Goal: Task Accomplishment & Management: Use online tool/utility

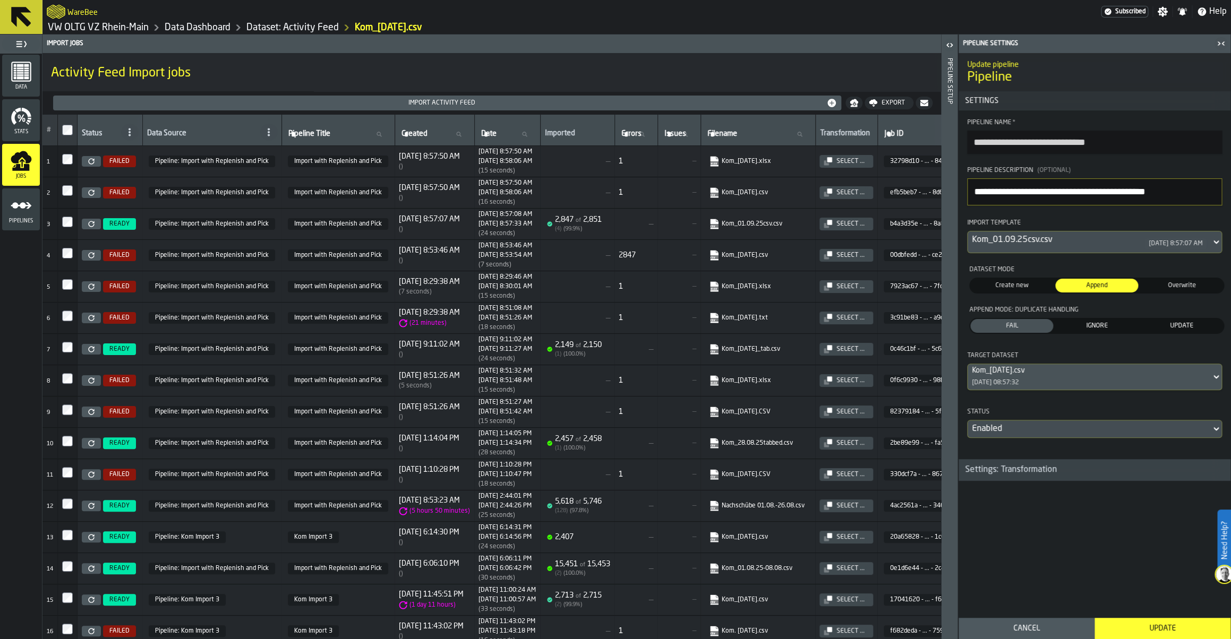
click at [98, 29] on link "VW OLTG VZ Rhein-Main" at bounding box center [98, 28] width 101 height 12
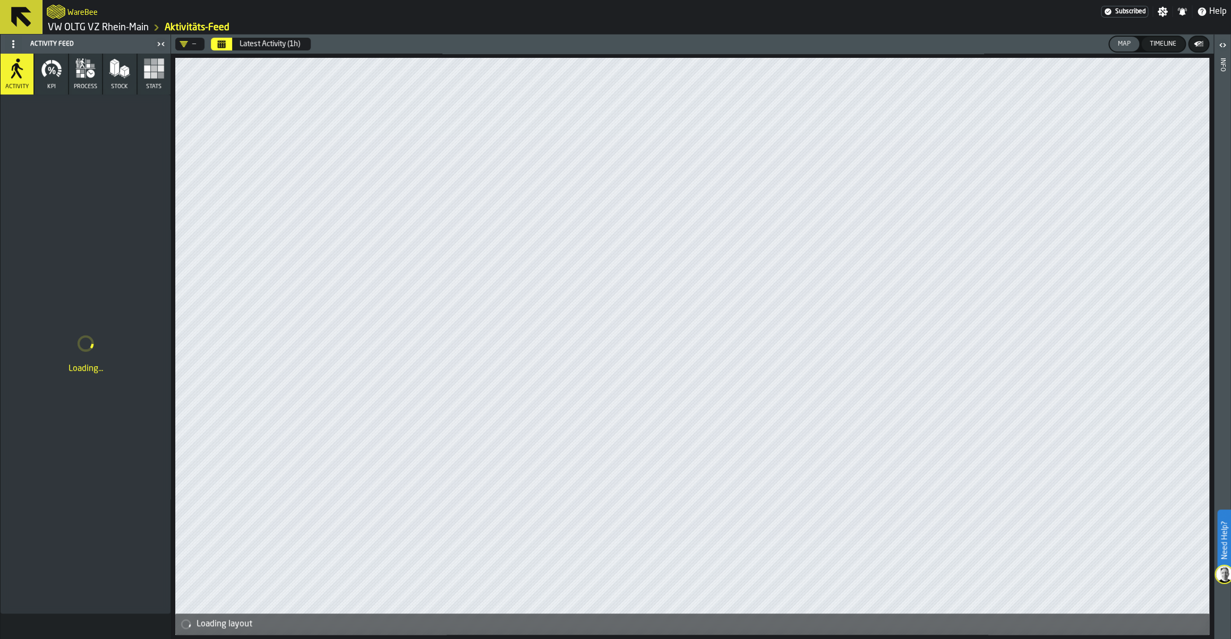
click at [98, 29] on link "VW OLTG VZ Rhein-Main" at bounding box center [98, 28] width 101 height 12
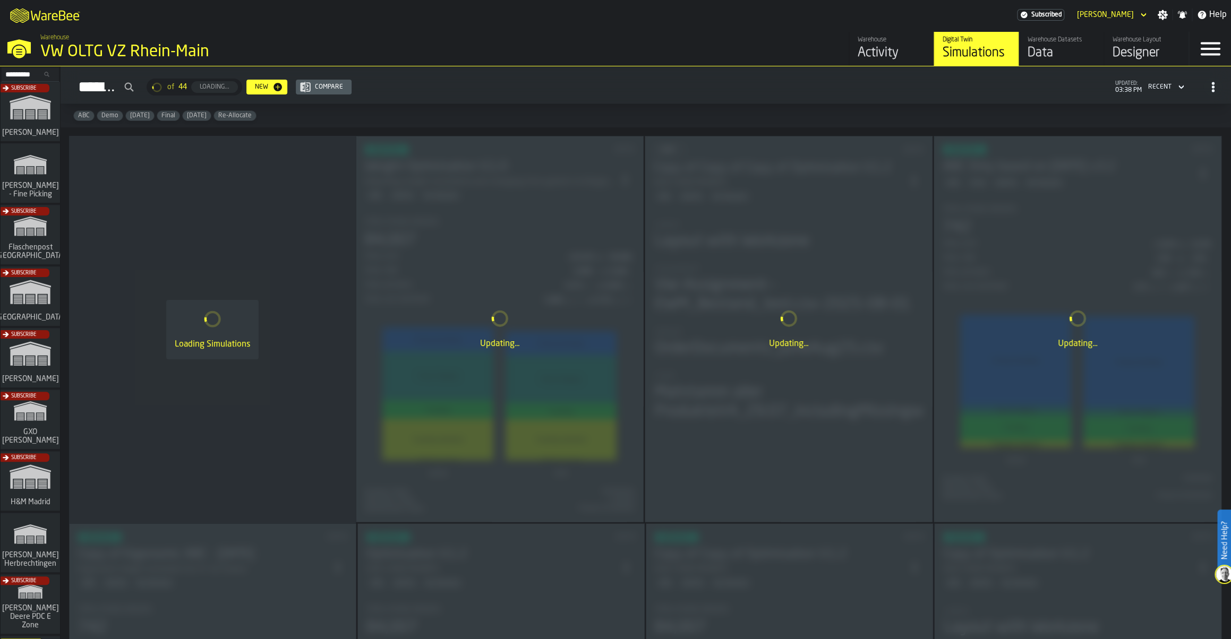
click at [958, 46] on div "Simulations" at bounding box center [976, 53] width 67 height 17
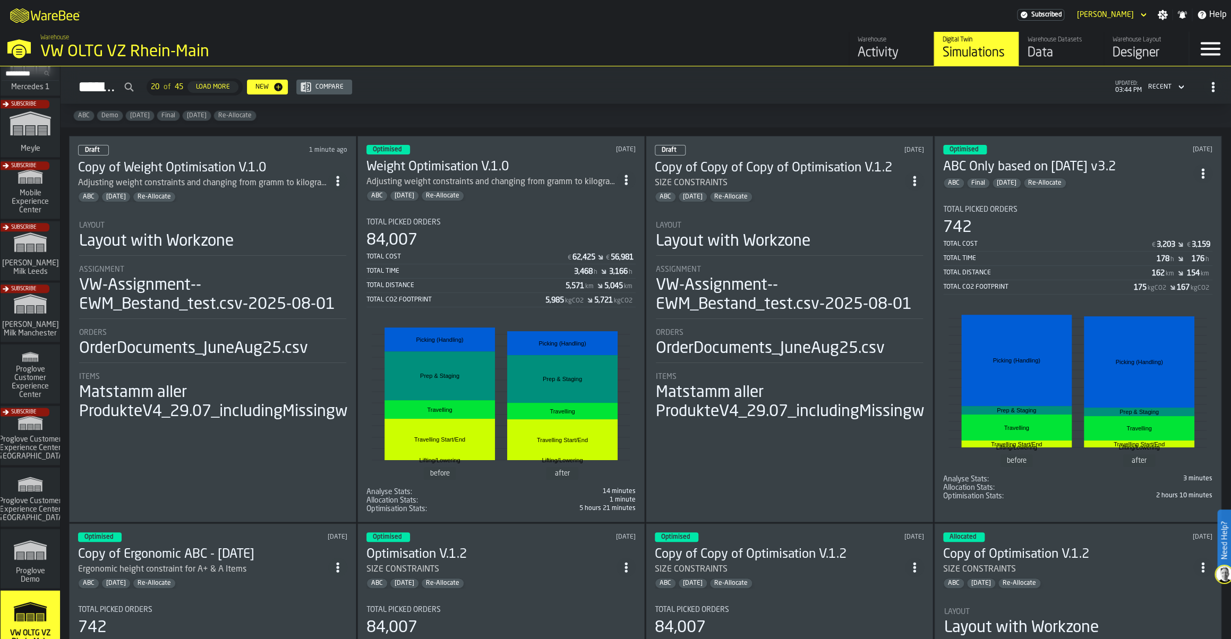
scroll to position [738, 0]
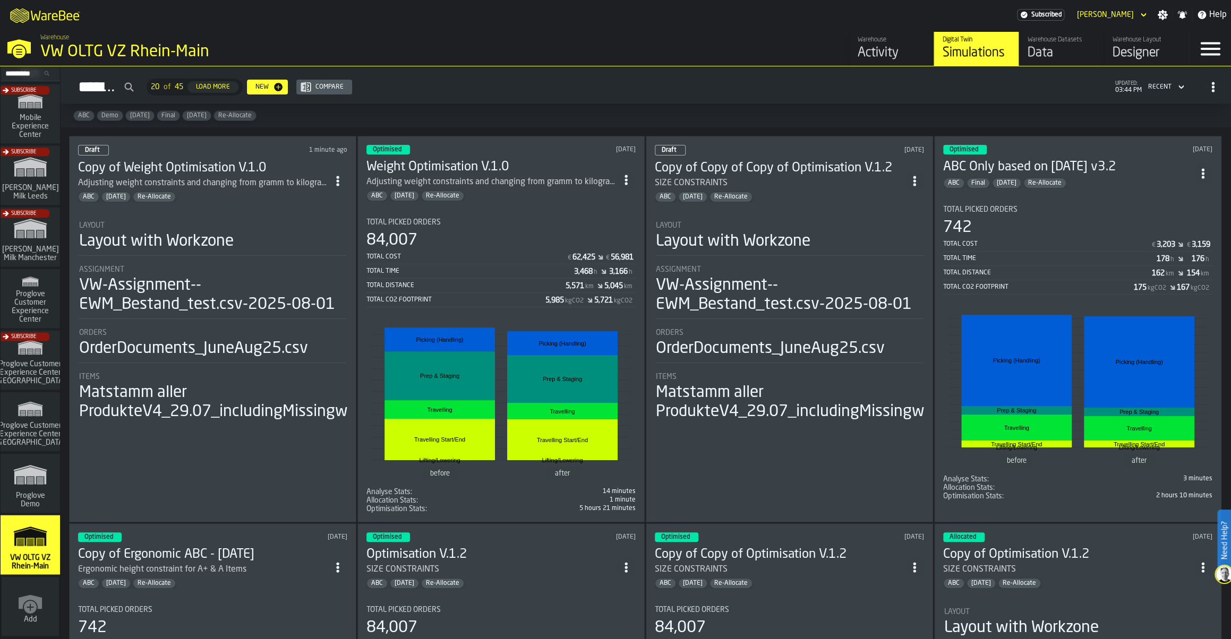
click at [876, 43] on div "Warehouse" at bounding box center [891, 39] width 67 height 7
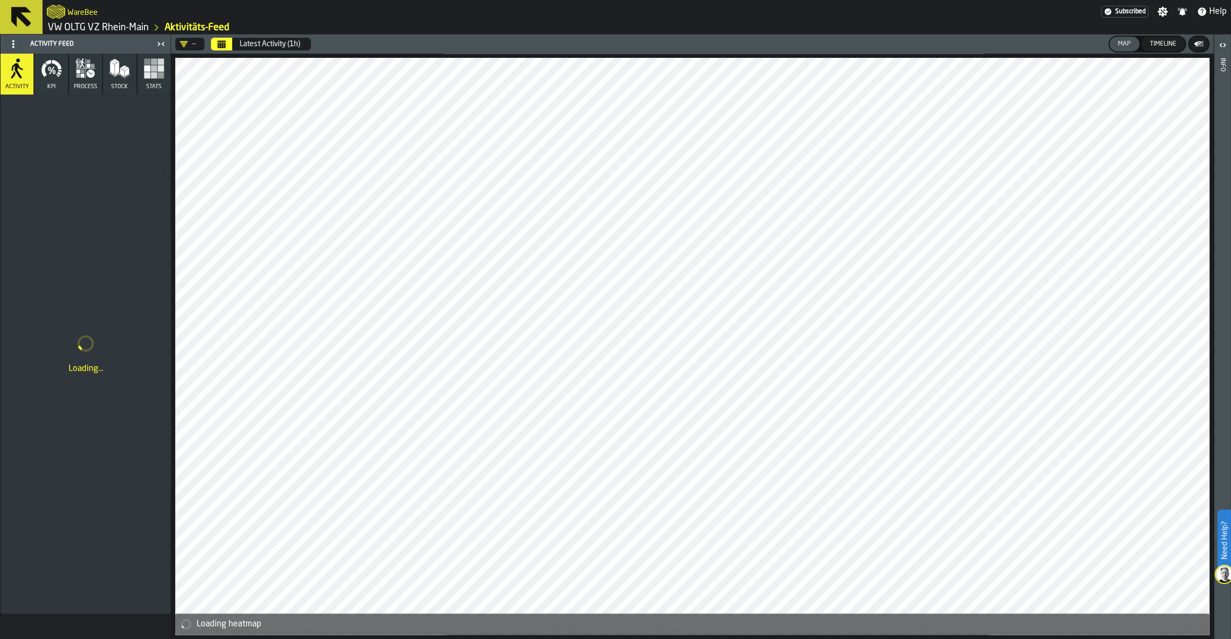
click at [112, 24] on link "VW OLTG VZ Rhein-Main" at bounding box center [98, 28] width 101 height 12
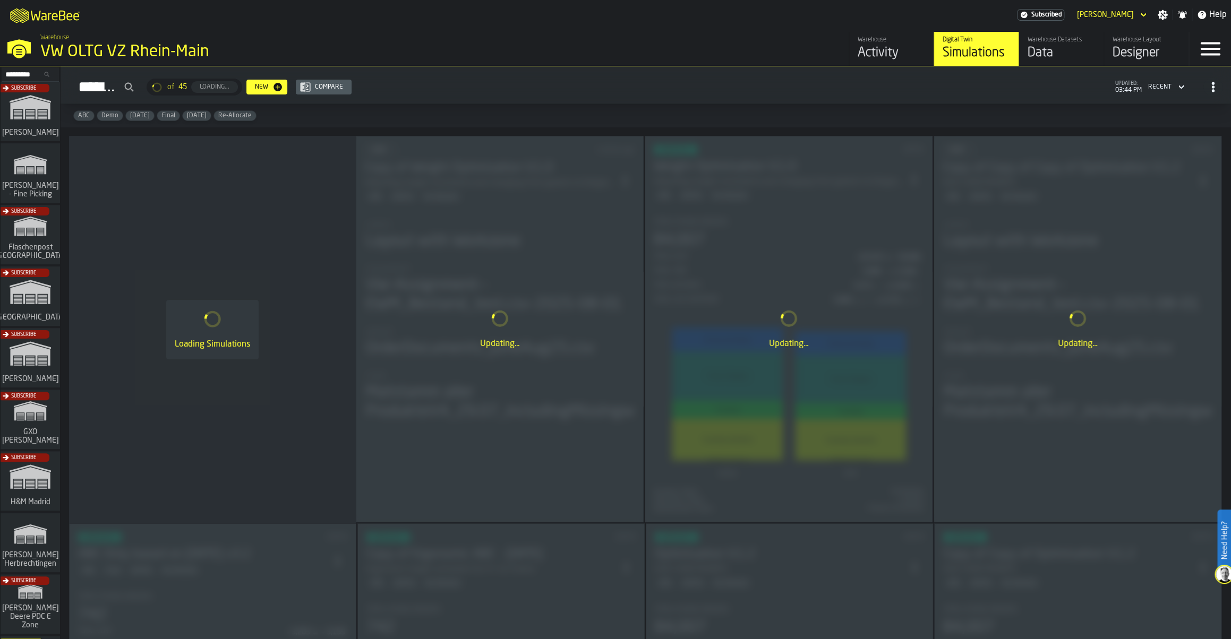
click at [1056, 56] on div "Data" at bounding box center [1061, 53] width 67 height 17
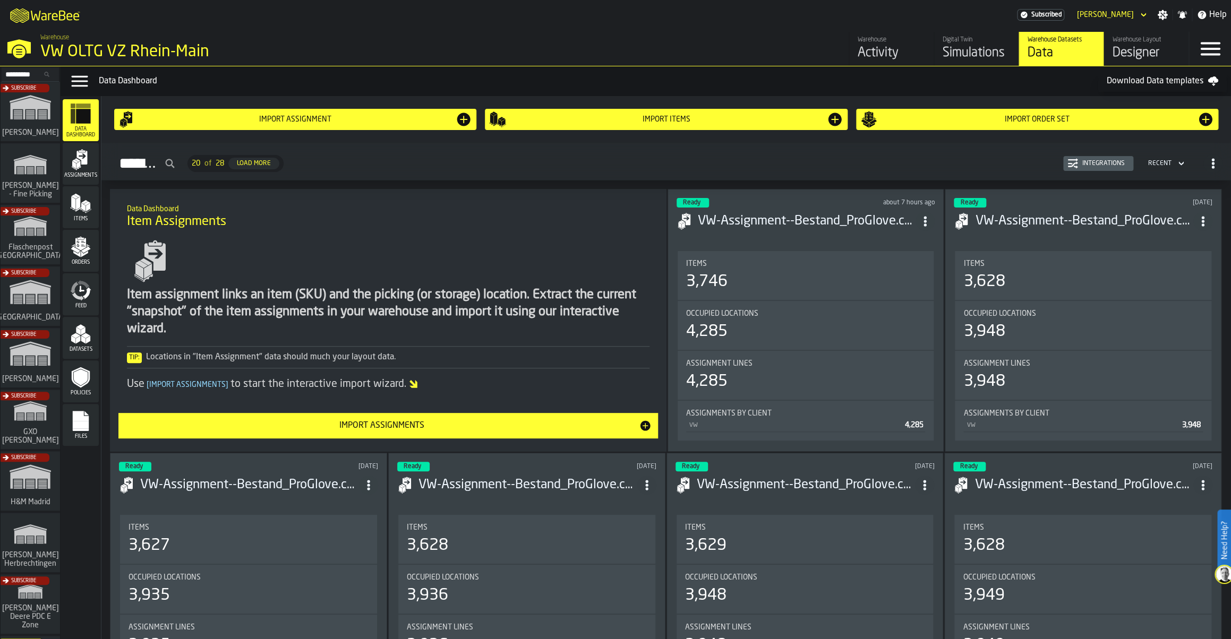
click at [83, 298] on icon "menu Feed" at bounding box center [78, 296] width 12 height 8
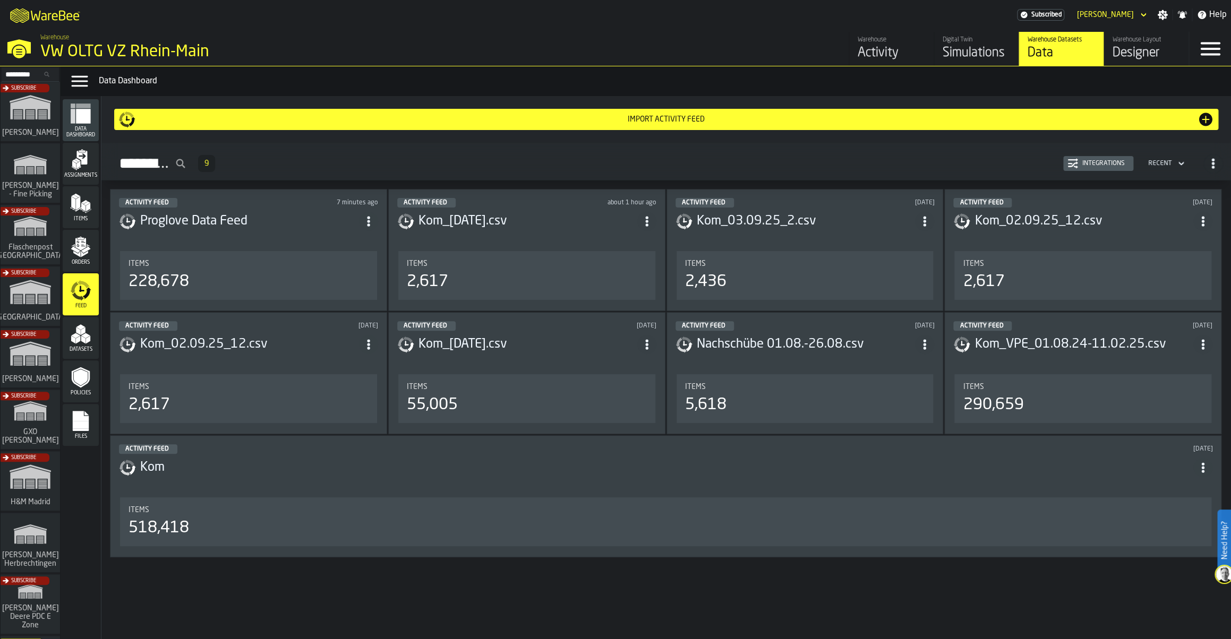
click at [508, 357] on header "Activity Feed [DATE] Kom_[DATE].csv" at bounding box center [526, 342] width 259 height 42
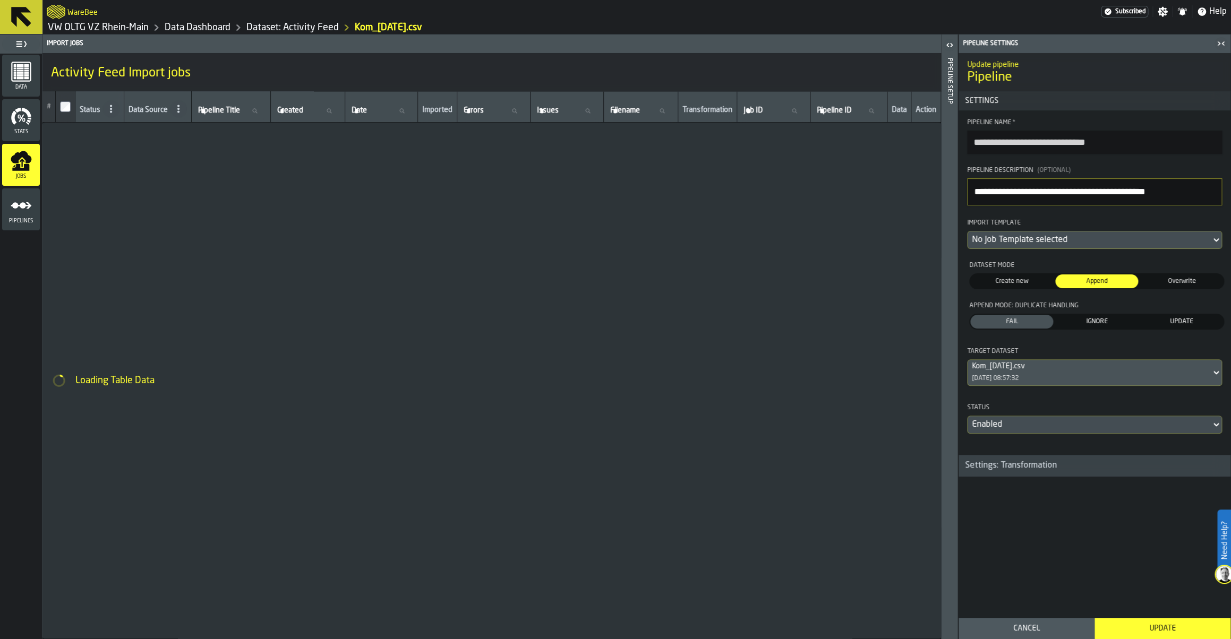
click at [1020, 246] on div "No Job Template selected" at bounding box center [1089, 240] width 235 height 13
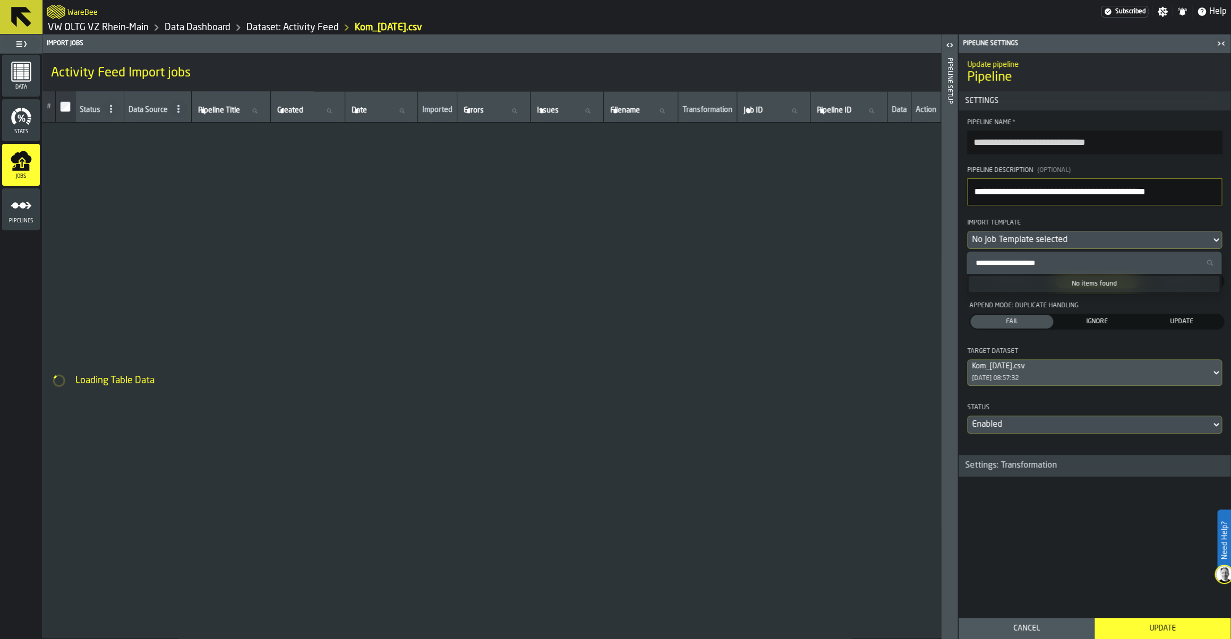
click at [1016, 268] on input "Search Import Template" at bounding box center [1094, 263] width 246 height 14
click at [836, 286] on div "# Status Data Source Pipeline Title Pipeline Title Created Created Date Date Im…" at bounding box center [491, 365] width 899 height 548
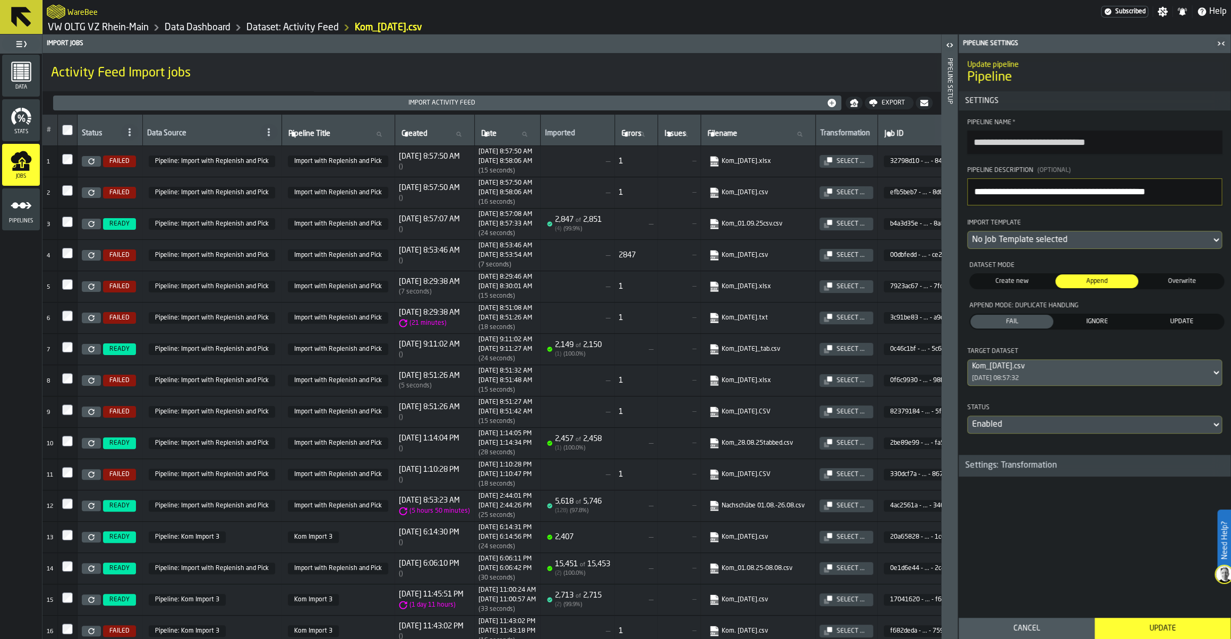
click at [1033, 240] on div "No Job Template selected" at bounding box center [1089, 240] width 235 height 13
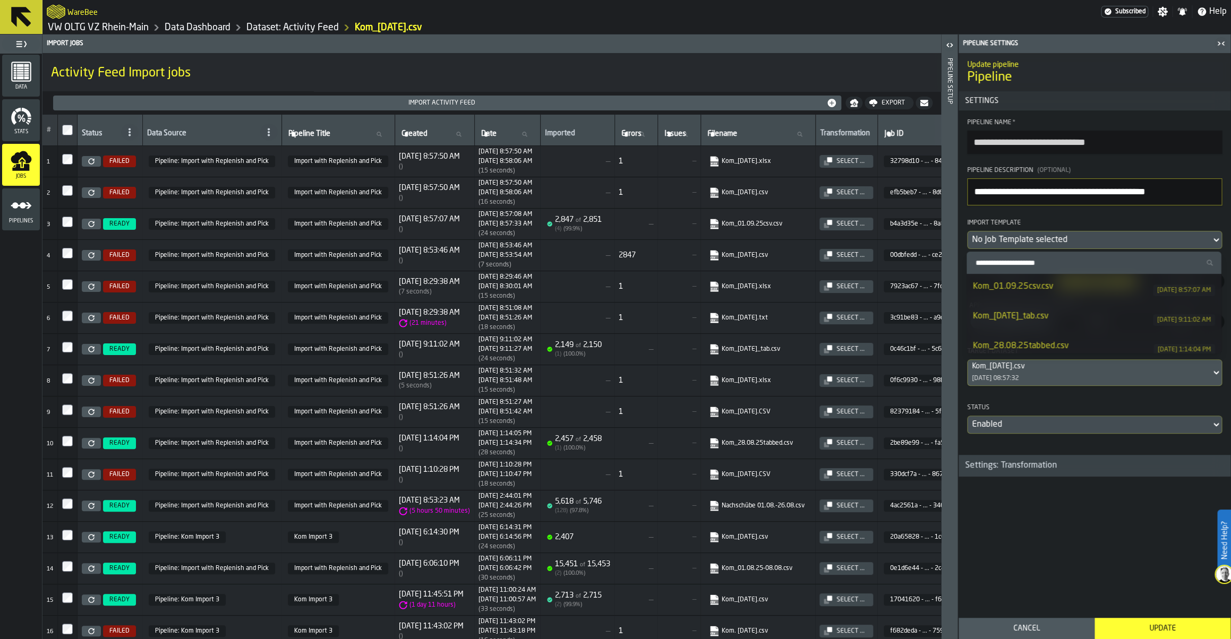
click at [1025, 76] on h1 "Pipeline" at bounding box center [1094, 77] width 255 height 17
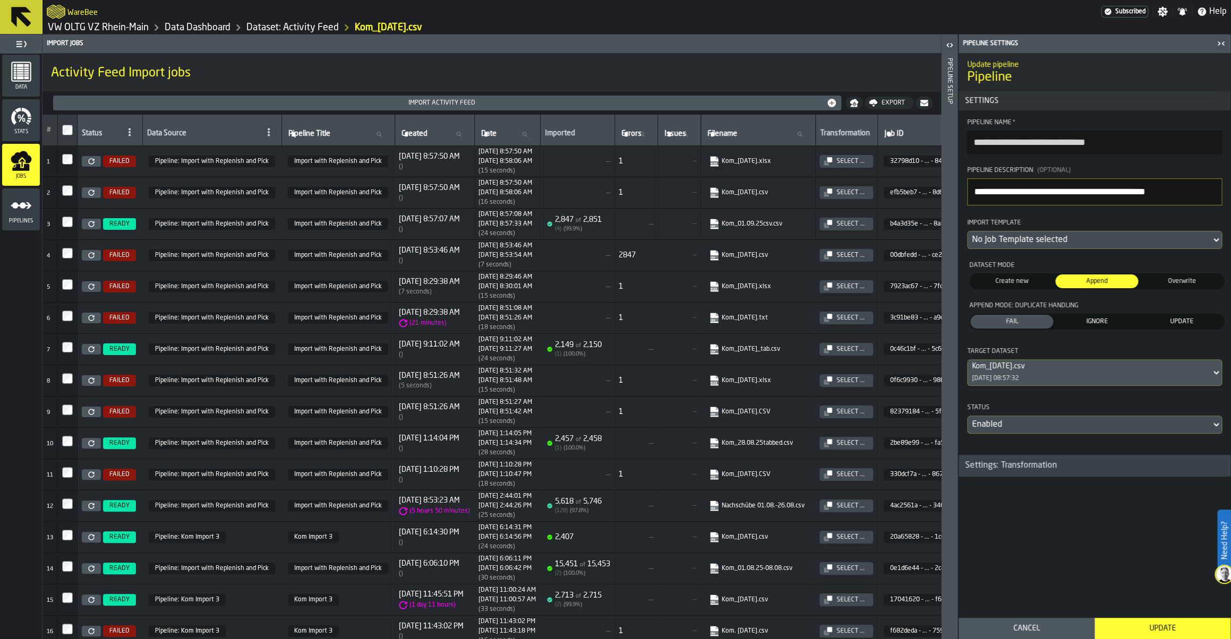
click at [87, 292] on link at bounding box center [91, 286] width 19 height 11
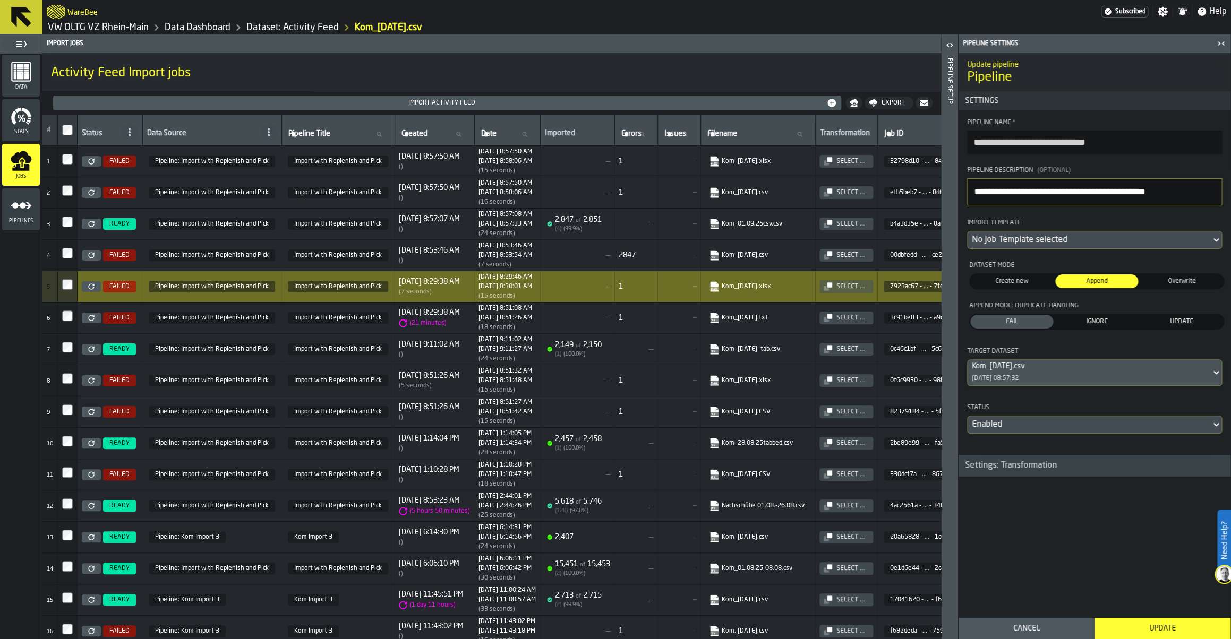
click at [532, 234] on div "[DATE] 8:57:08 AM [DATE] 8:57:33 AM ( 24 seconds )" at bounding box center [505, 224] width 54 height 27
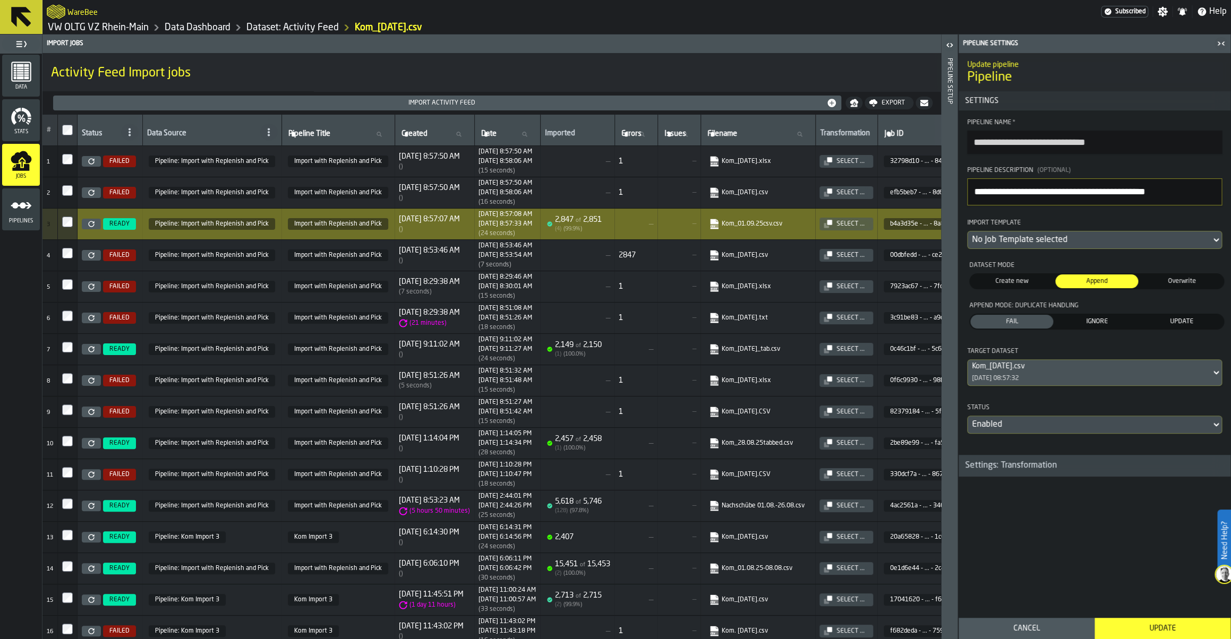
click at [95, 167] on link at bounding box center [91, 161] width 19 height 11
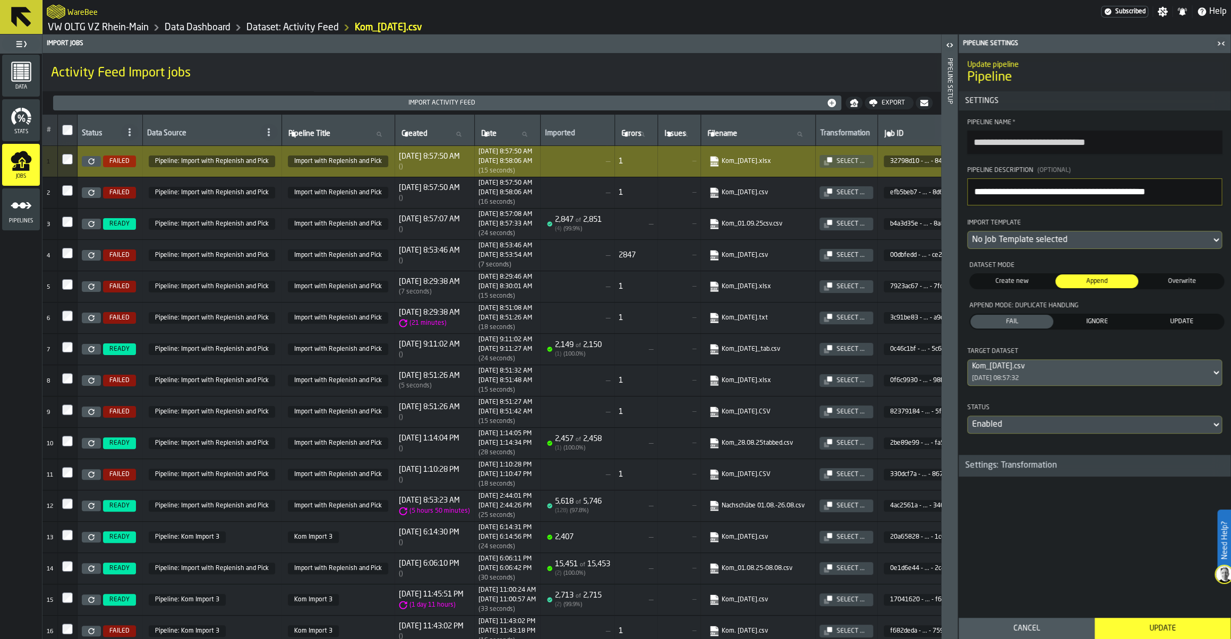
click at [563, 194] on td "—" at bounding box center [577, 192] width 74 height 31
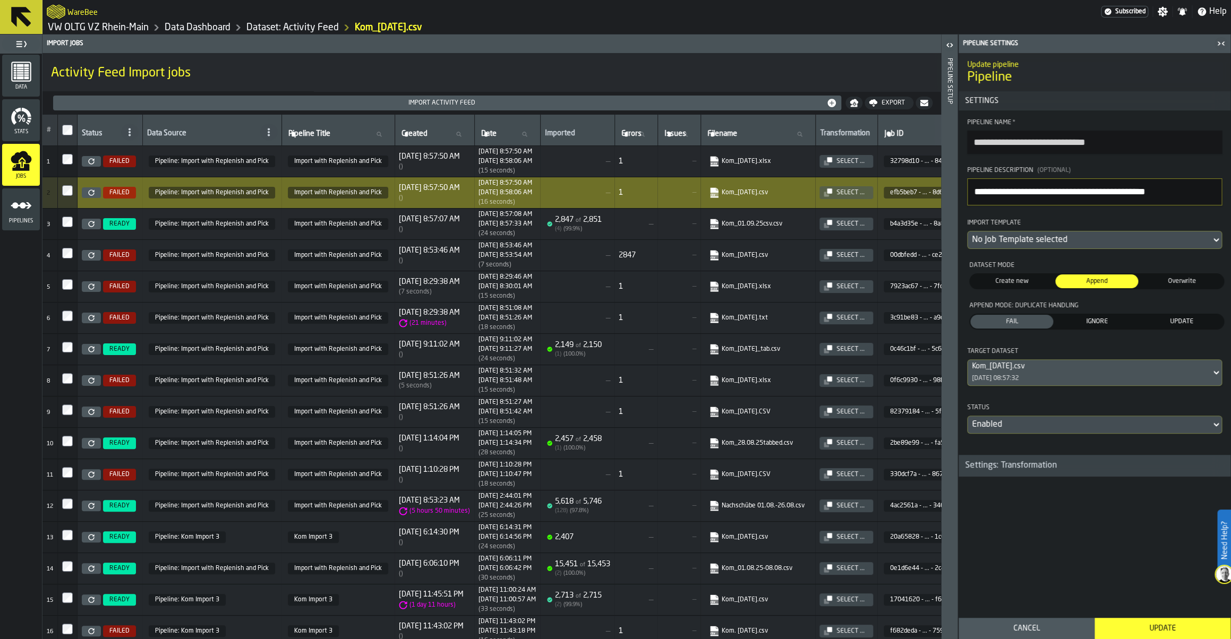
click at [92, 196] on icon at bounding box center [91, 193] width 6 height 6
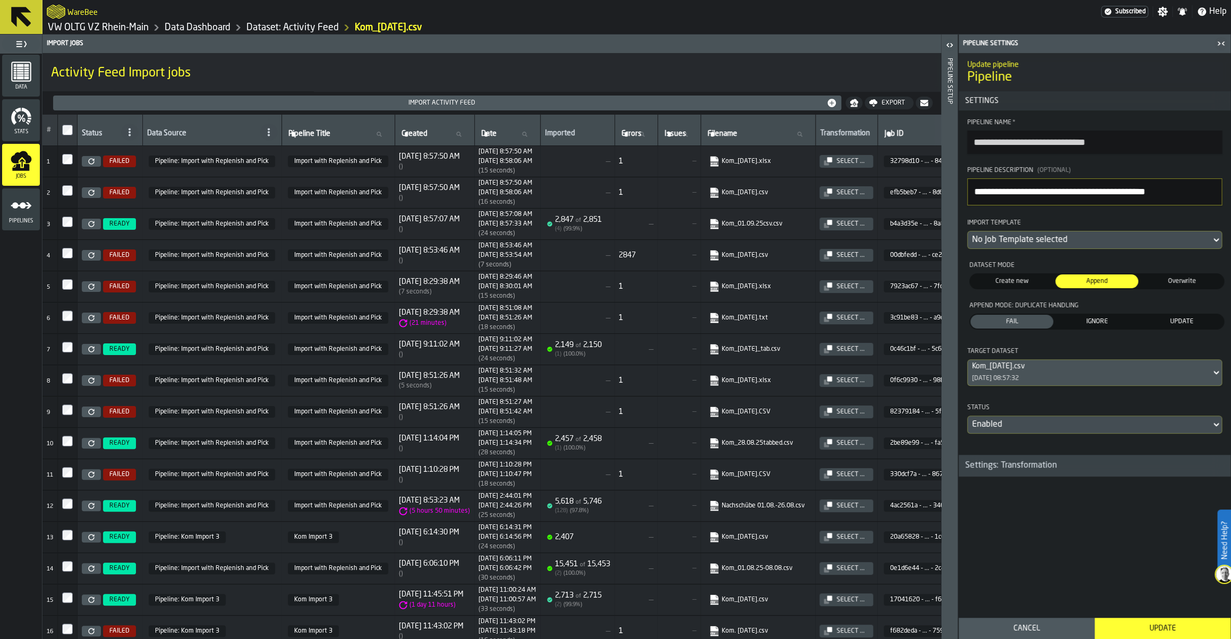
click at [715, 194] on icon "link-to-https://s3.eu-west-1.amazonaws.com/import.app.warebee.com/efb5beb7-5d4d…" at bounding box center [711, 189] width 8 height 8
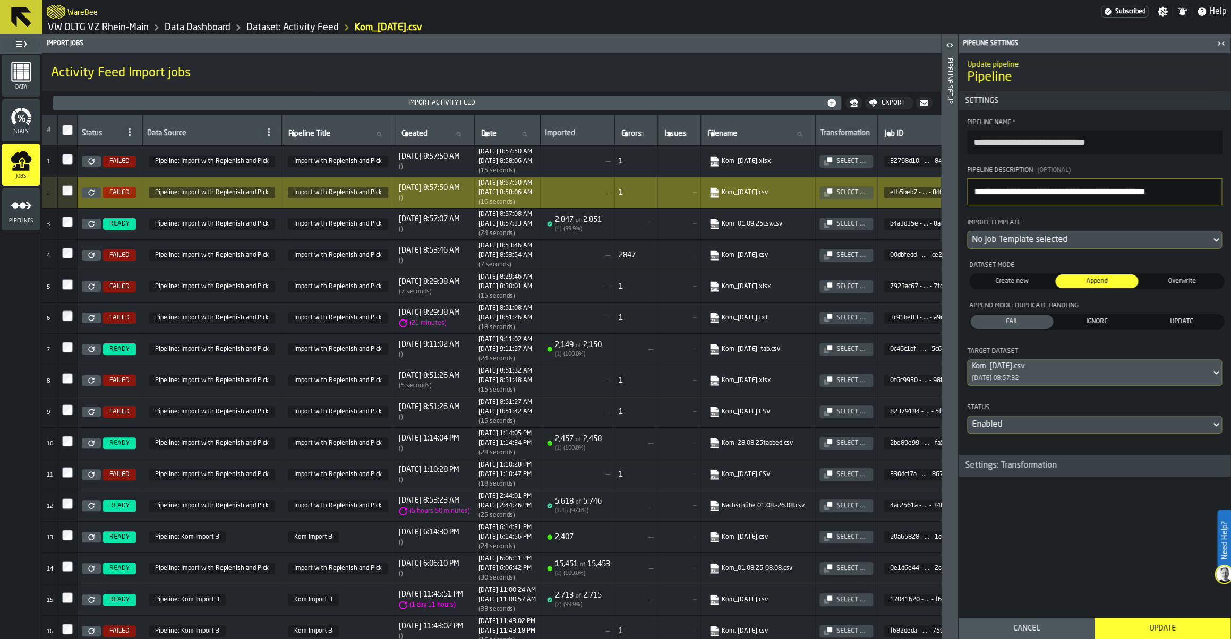
click at [749, 103] on div "Import Activity Feed" at bounding box center [441, 102] width 769 height 7
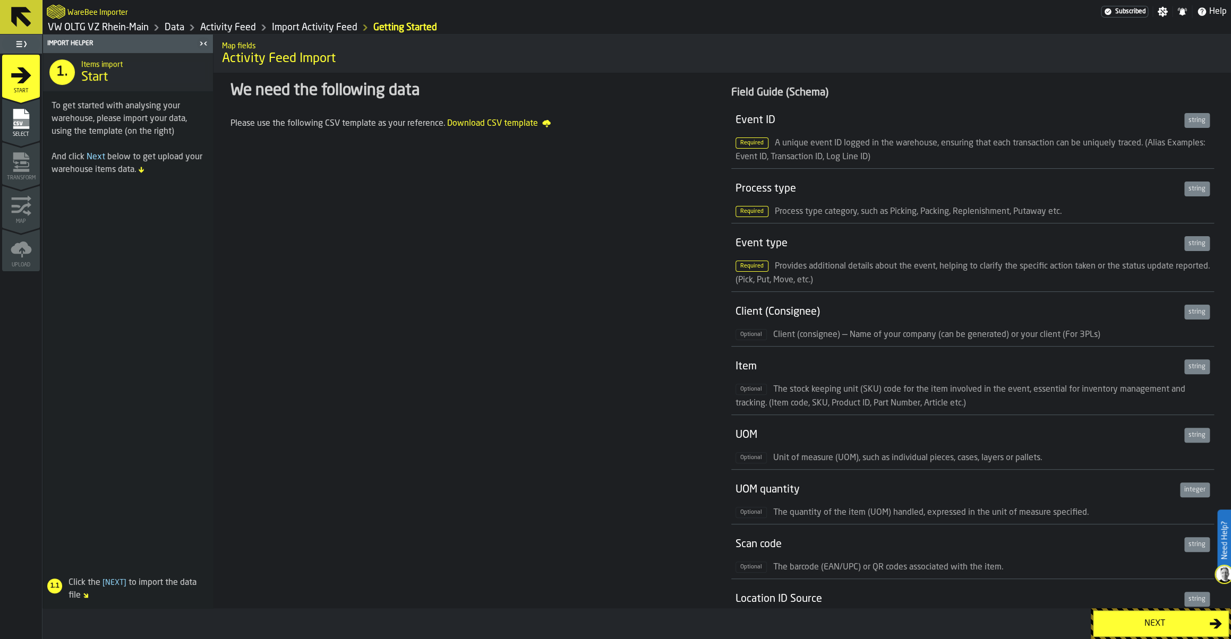
click at [1165, 626] on div "Next" at bounding box center [1154, 624] width 109 height 13
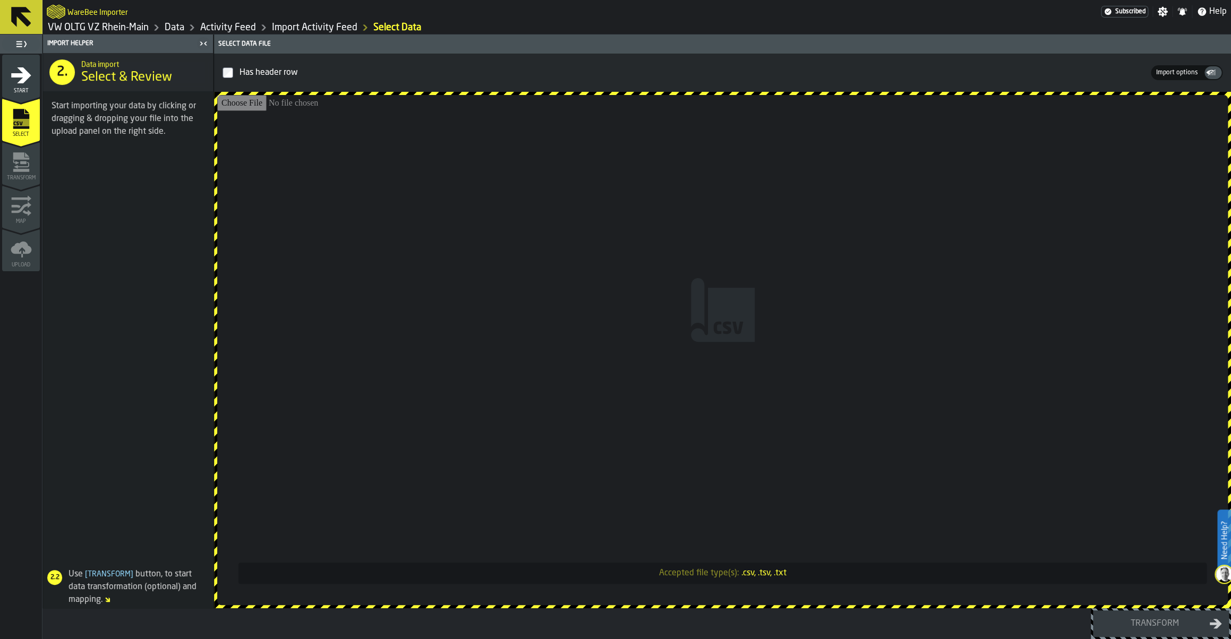
click at [634, 337] on input "Accepted file type(s): .csv, .tsv, .txt" at bounding box center [722, 350] width 1011 height 510
type input "**********"
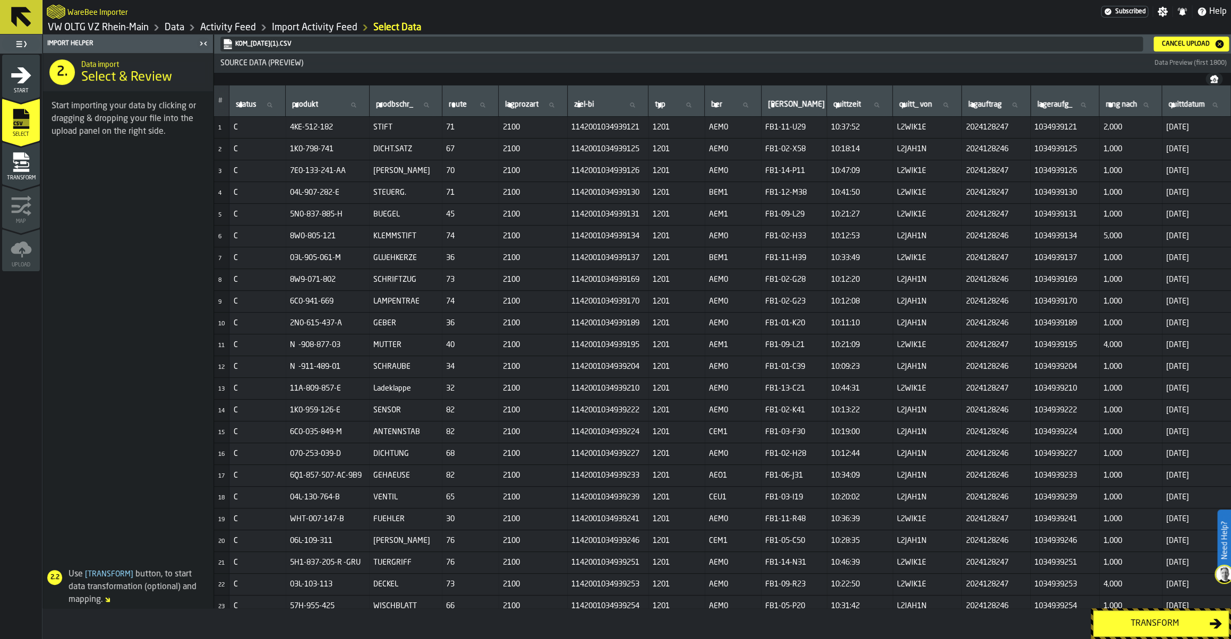
click at [1150, 625] on div "Transform" at bounding box center [1154, 624] width 109 height 13
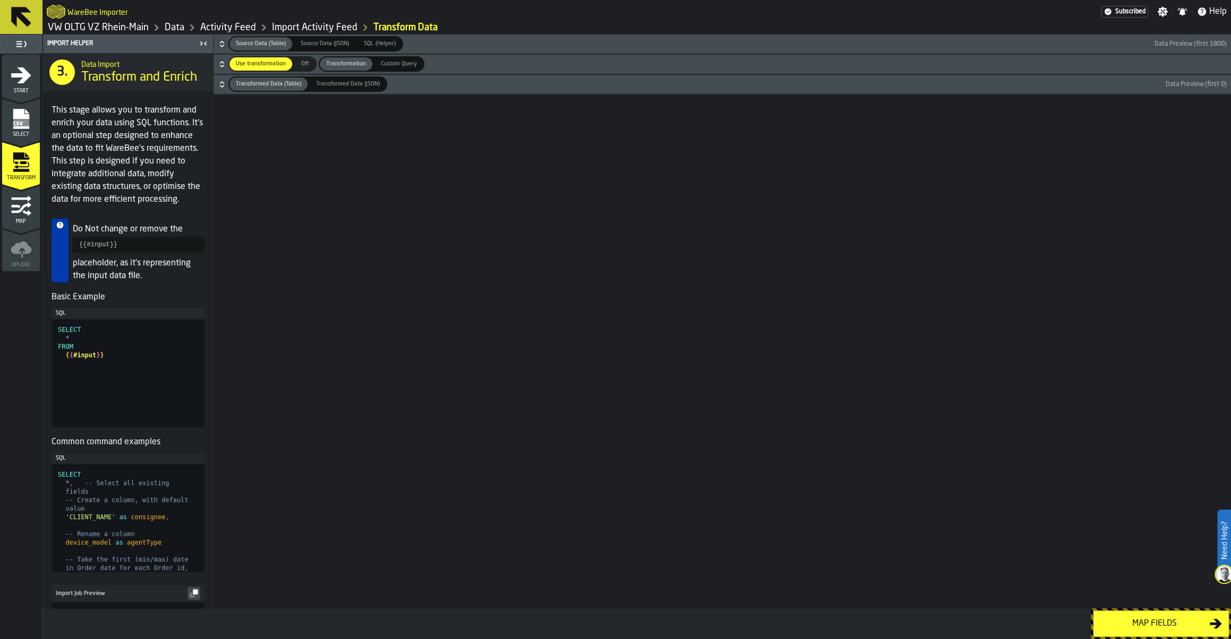
click at [1150, 625] on div "Map fields" at bounding box center [1154, 624] width 109 height 13
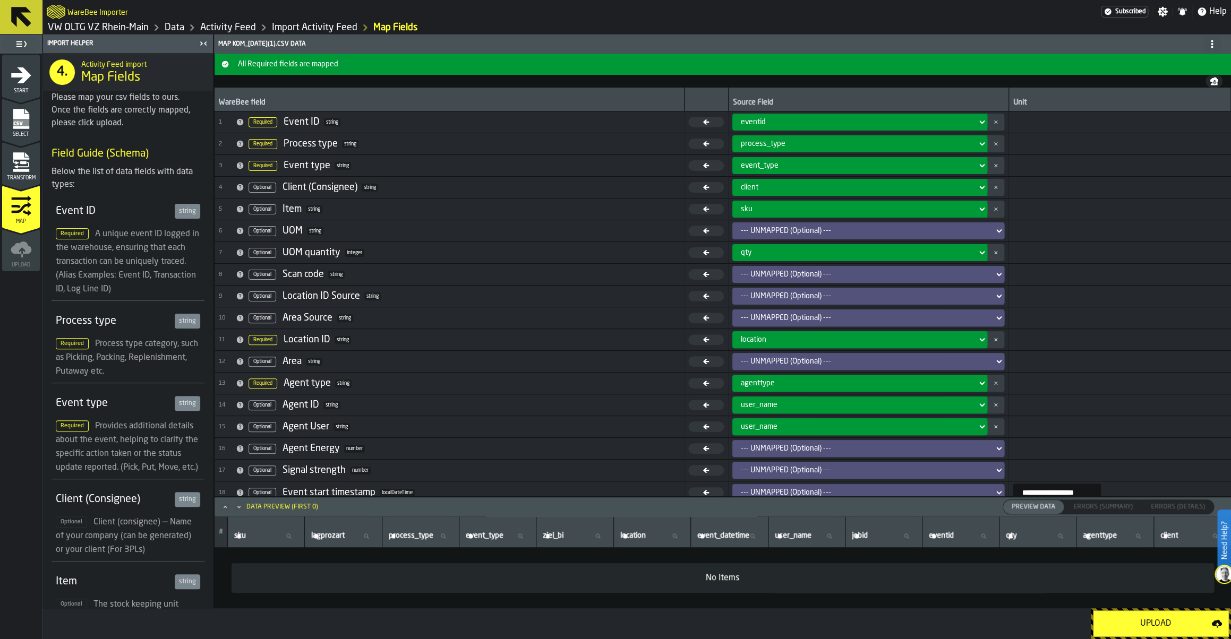
click at [1150, 625] on div "Upload" at bounding box center [1156, 624] width 112 height 13
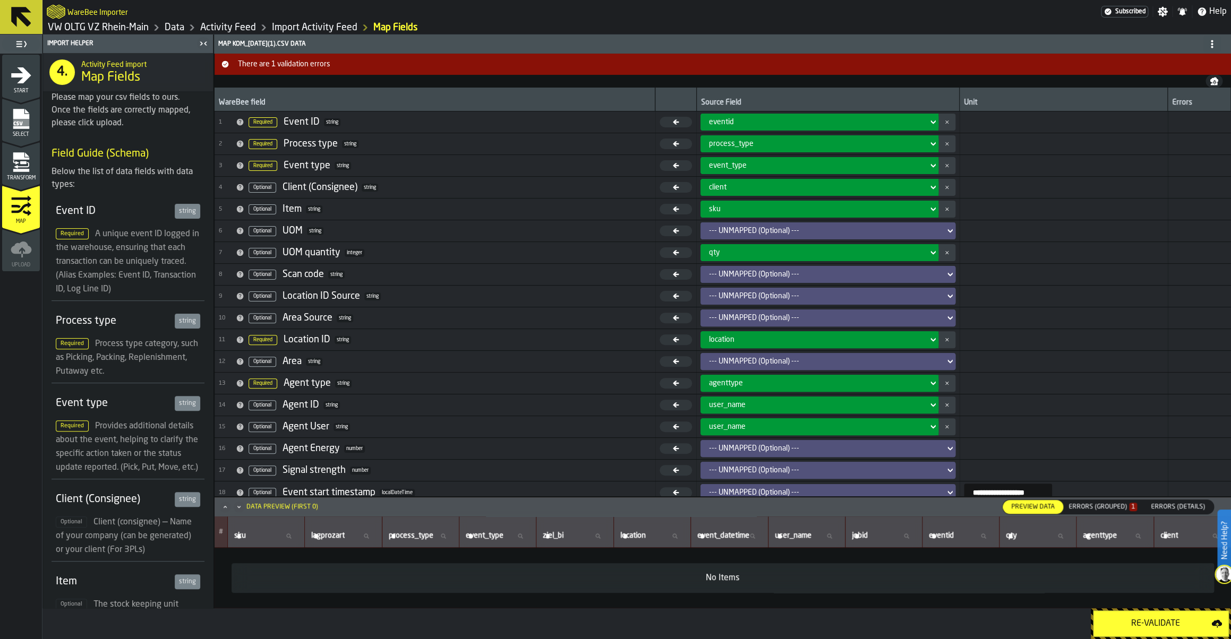
click at [1078, 509] on div "Errors (Grouped) 1" at bounding box center [1102, 506] width 69 height 7
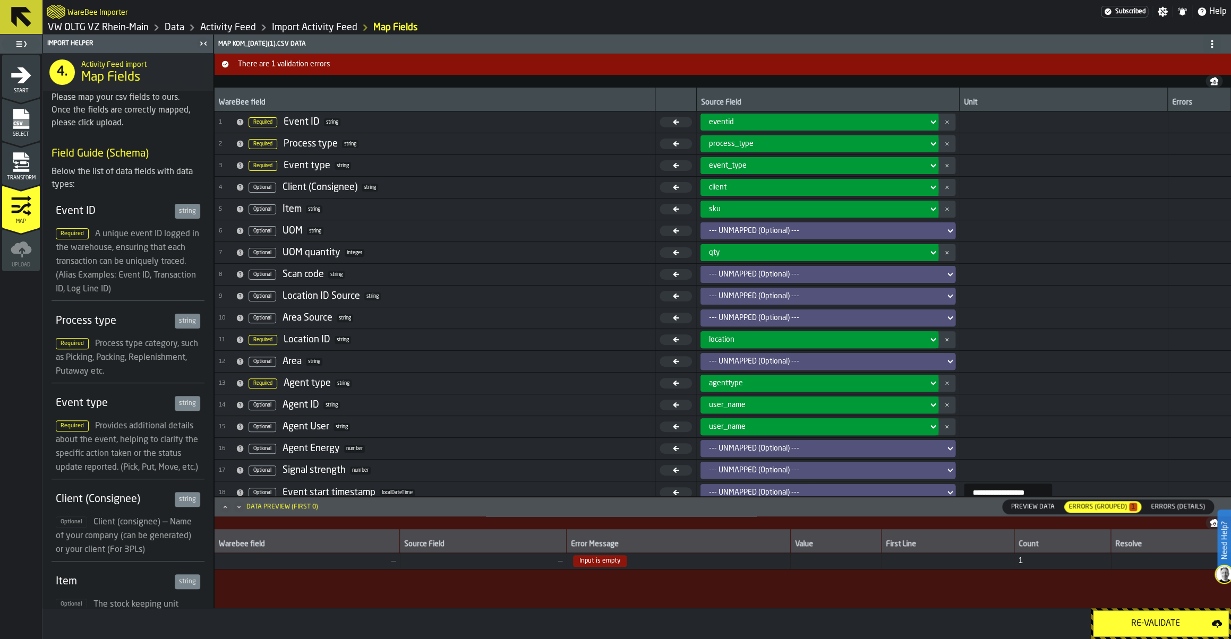
click at [244, 28] on link "Activity Feed" at bounding box center [228, 28] width 56 height 12
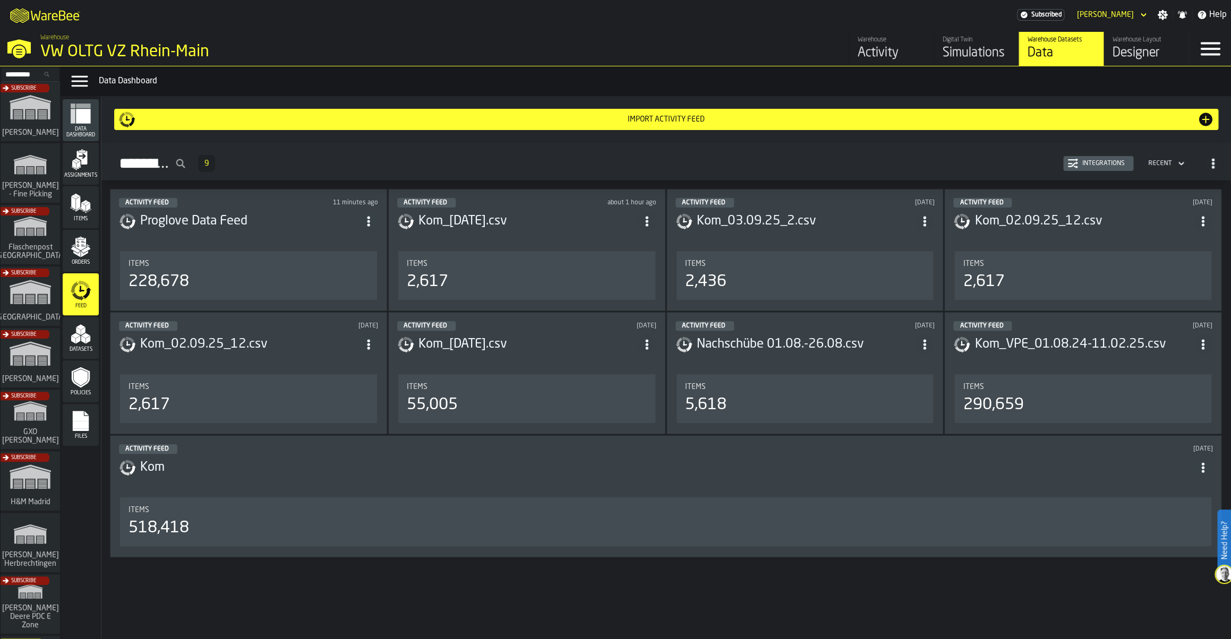
click at [1097, 167] on div "Integrations" at bounding box center [1103, 163] width 51 height 7
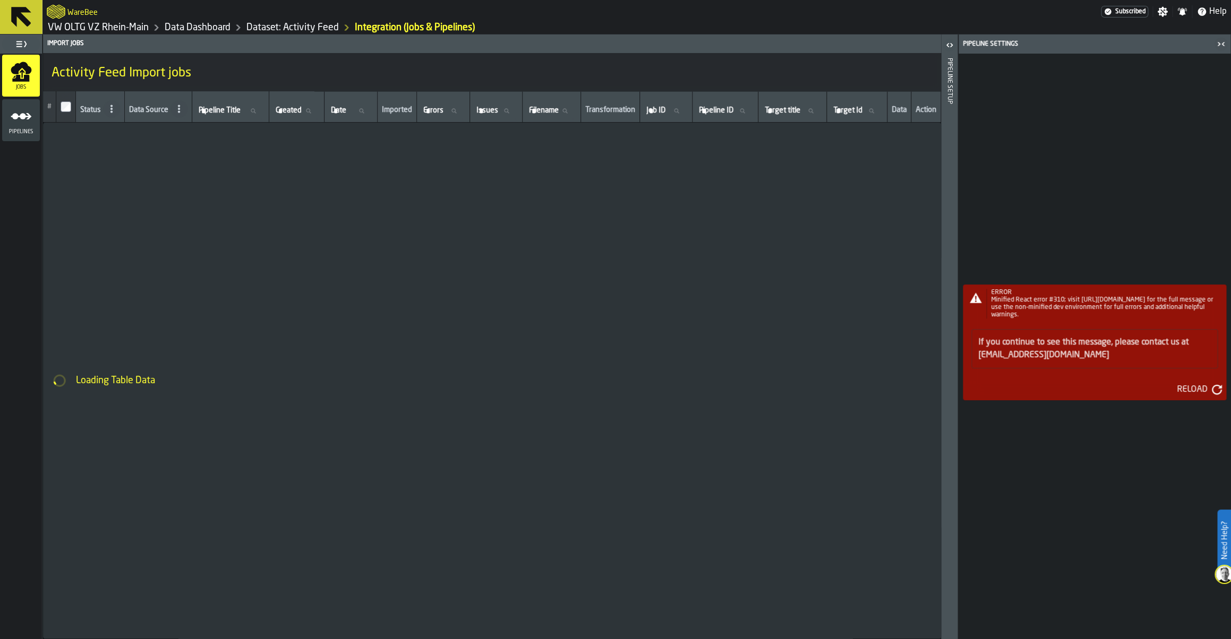
click at [1198, 383] on button "Reload" at bounding box center [1197, 389] width 58 height 17
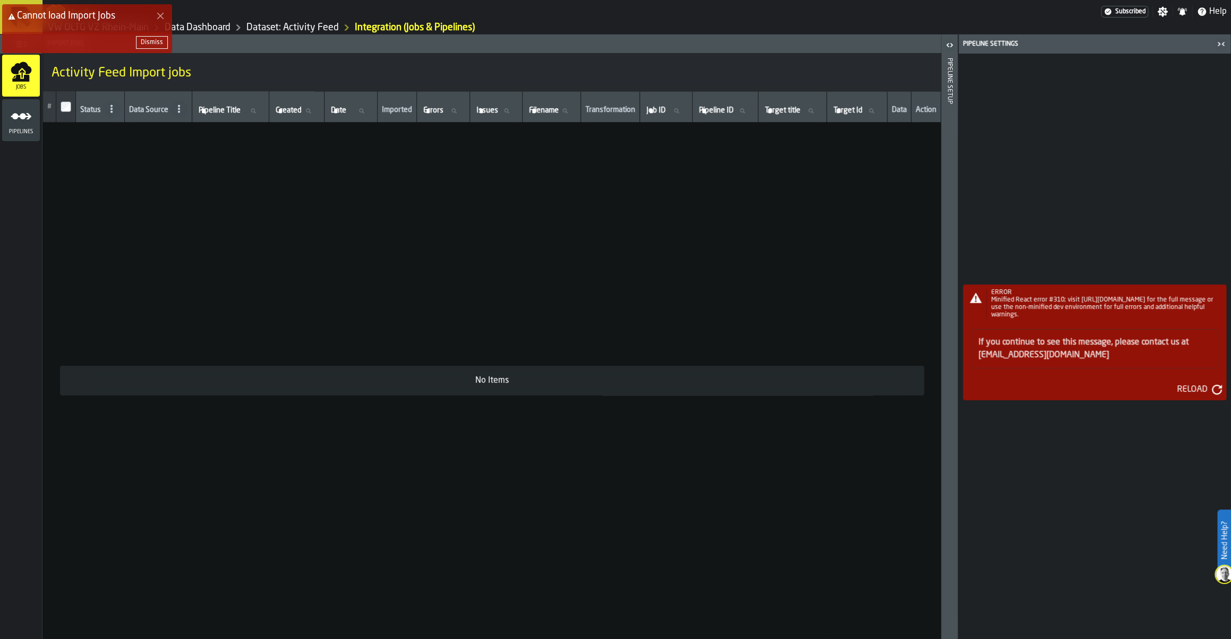
click at [1201, 388] on div "Reload" at bounding box center [1192, 389] width 39 height 13
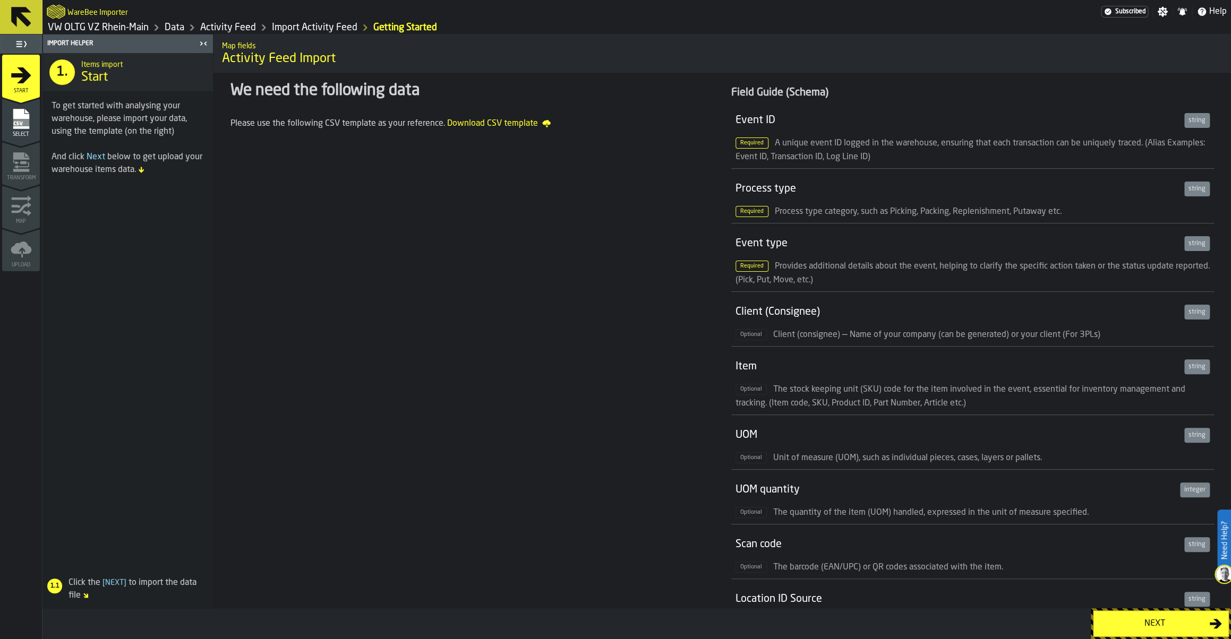
click at [1136, 622] on div "Next" at bounding box center [1154, 624] width 109 height 13
click at [1128, 621] on div "Next" at bounding box center [1154, 624] width 109 height 13
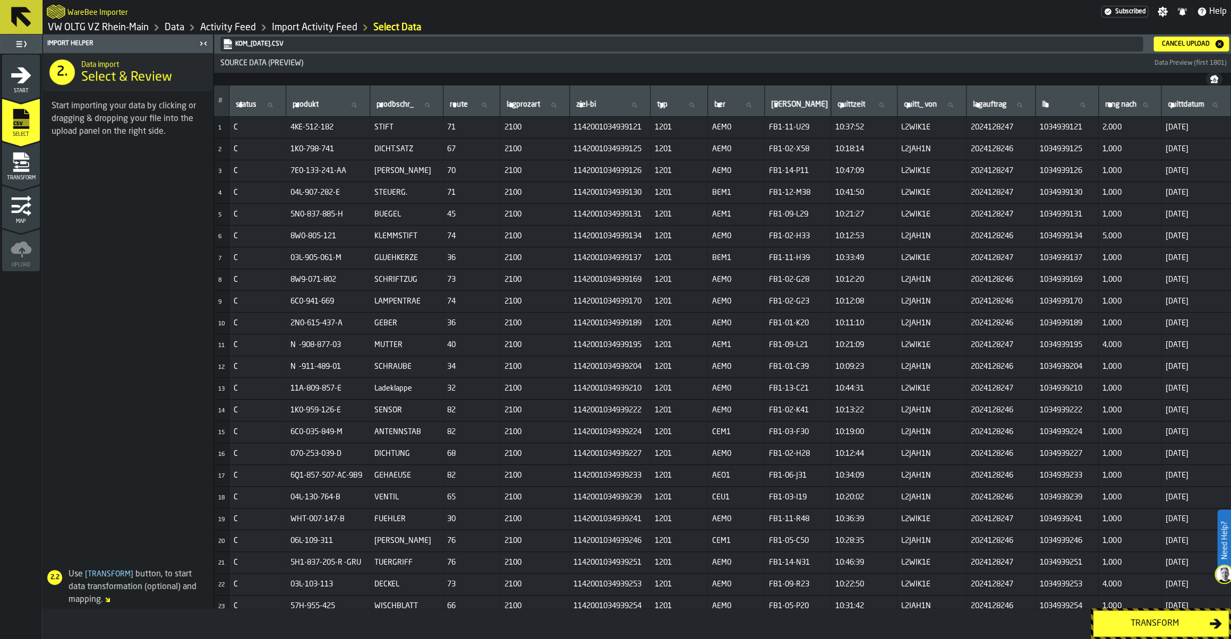
click at [1161, 629] on div "Transform" at bounding box center [1154, 624] width 109 height 13
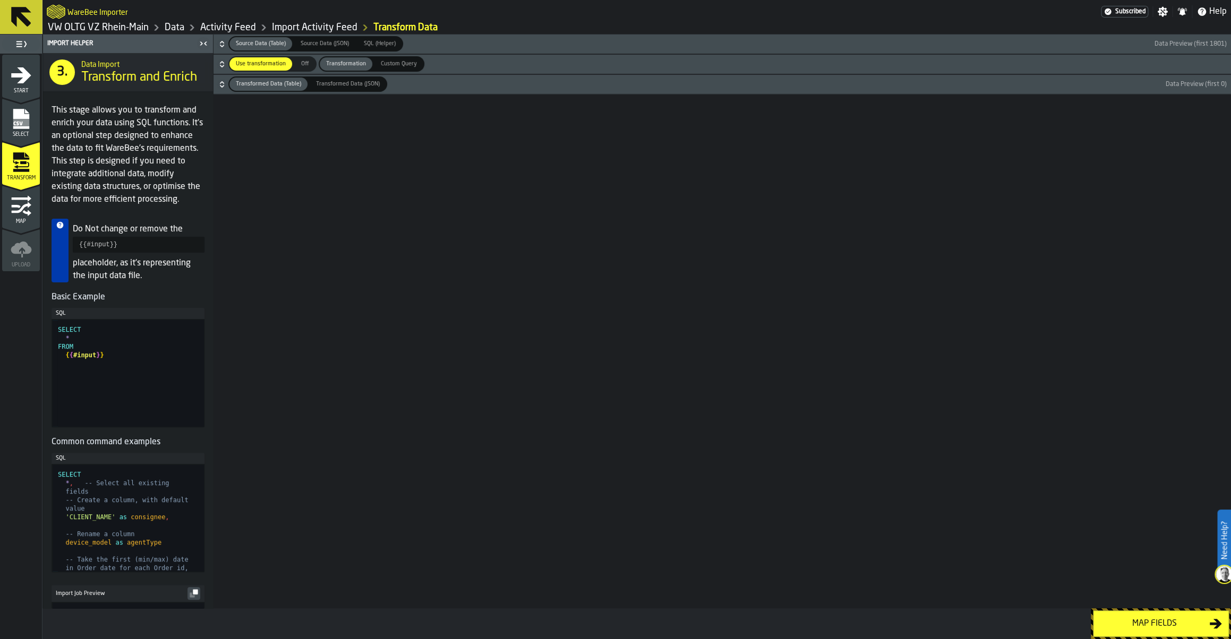
click at [1150, 623] on div "Map fields" at bounding box center [1154, 624] width 109 height 13
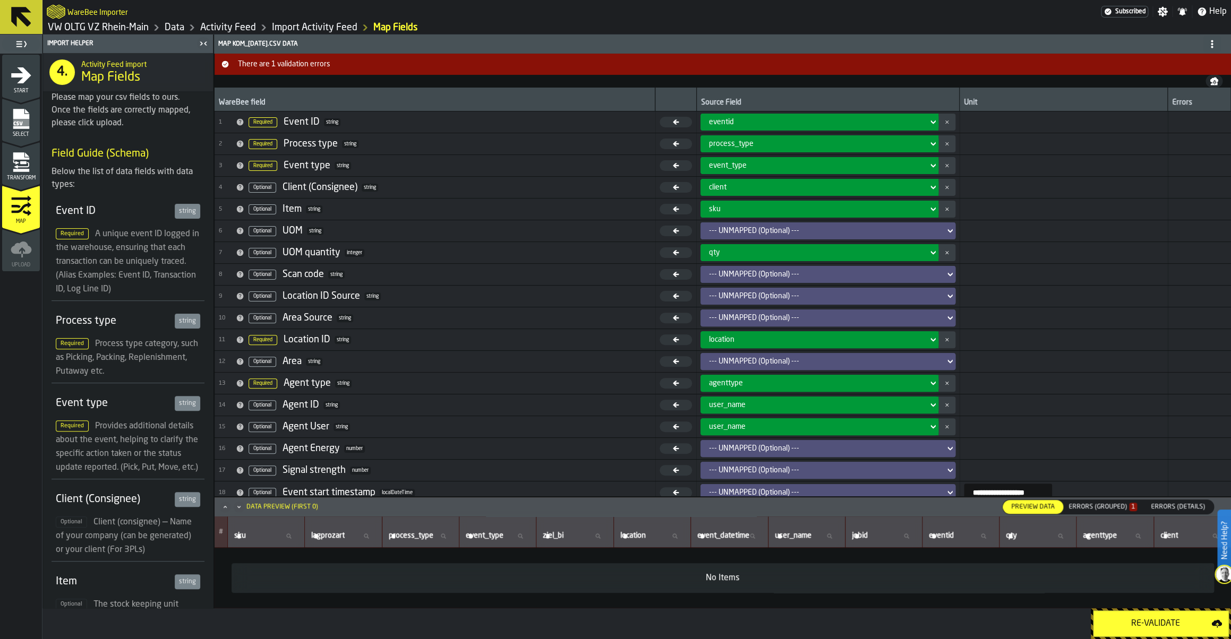
click at [289, 71] on button "There are 1 validation errors" at bounding box center [723, 64] width 1016 height 21
click at [1116, 507] on div "Errors (Grouped) 1" at bounding box center [1102, 506] width 69 height 7
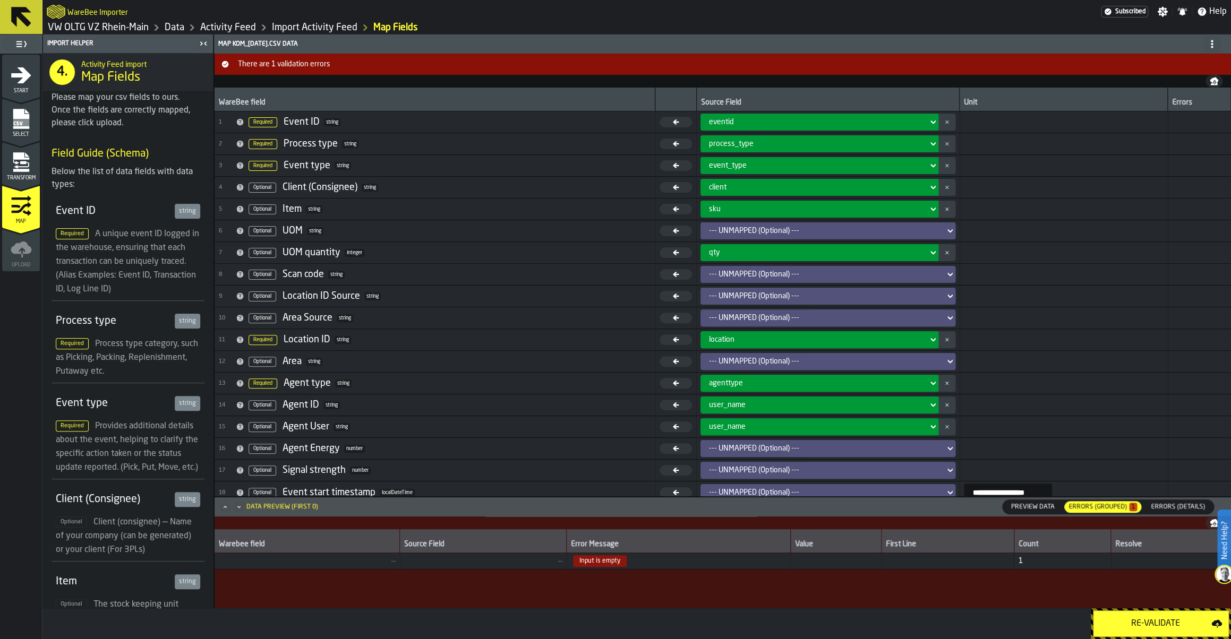
click at [592, 565] on span "Input is empty" at bounding box center [600, 561] width 54 height 12
click at [602, 565] on span "Input is empty" at bounding box center [600, 561] width 54 height 12
click at [1166, 506] on span "Errors (Details)" at bounding box center [1178, 507] width 63 height 10
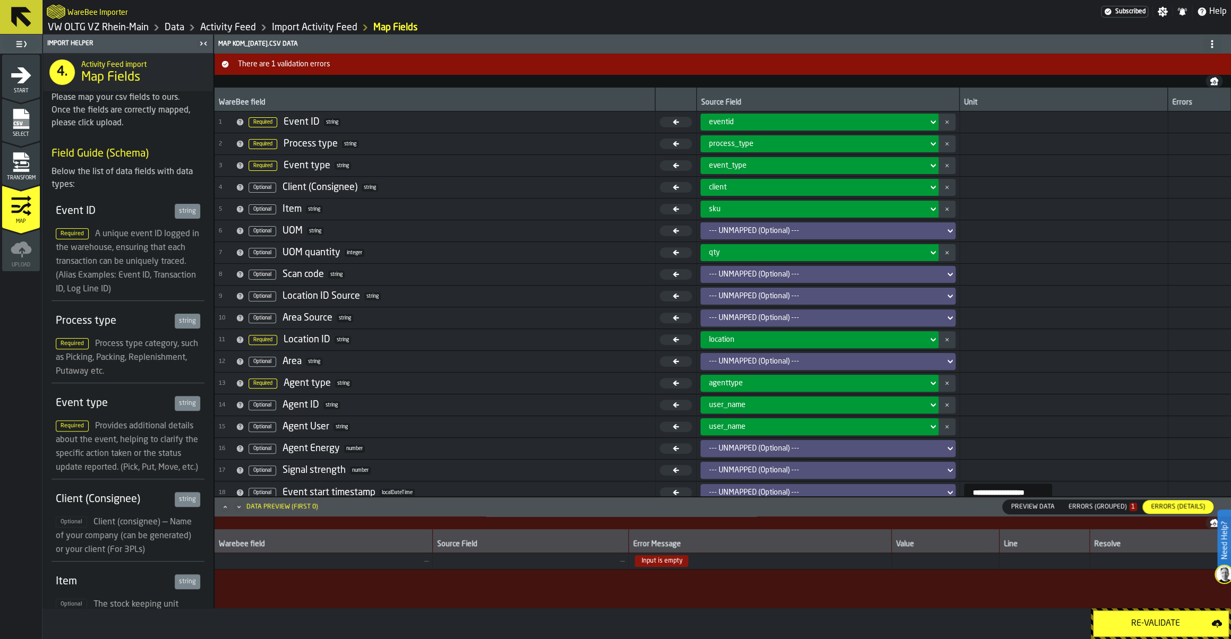
click at [1113, 509] on div "Errors (Grouped) 1" at bounding box center [1102, 506] width 69 height 7
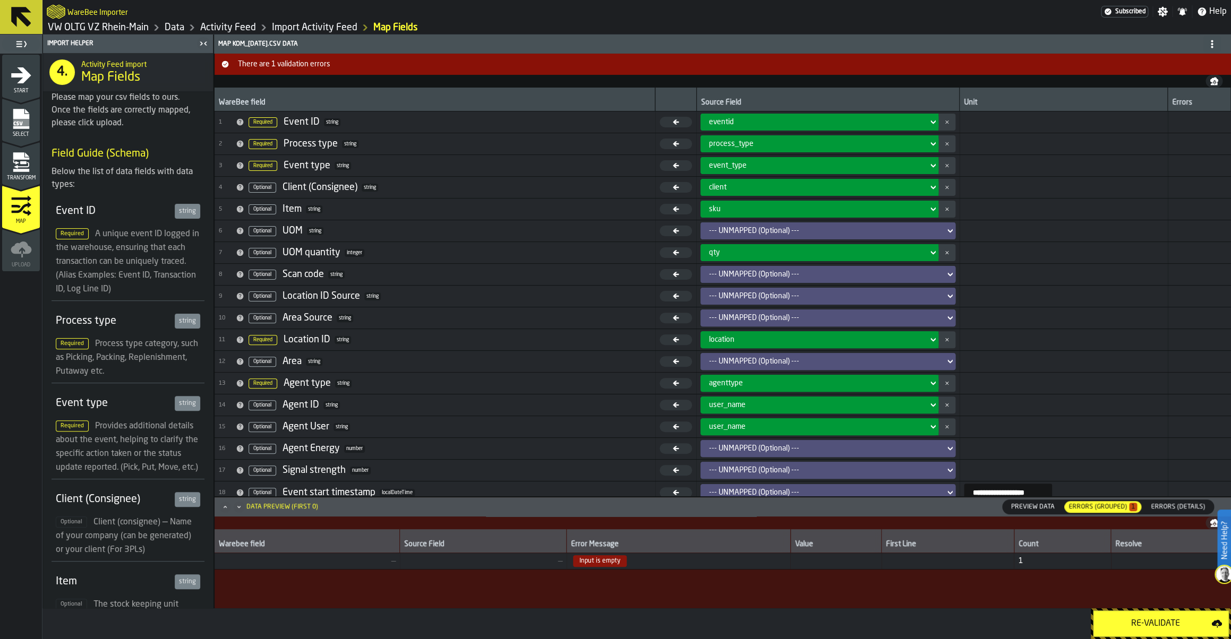
click at [276, 69] on button "There are 1 validation errors" at bounding box center [723, 64] width 1016 height 21
click at [30, 162] on icon "menu Transform" at bounding box center [21, 162] width 21 height 21
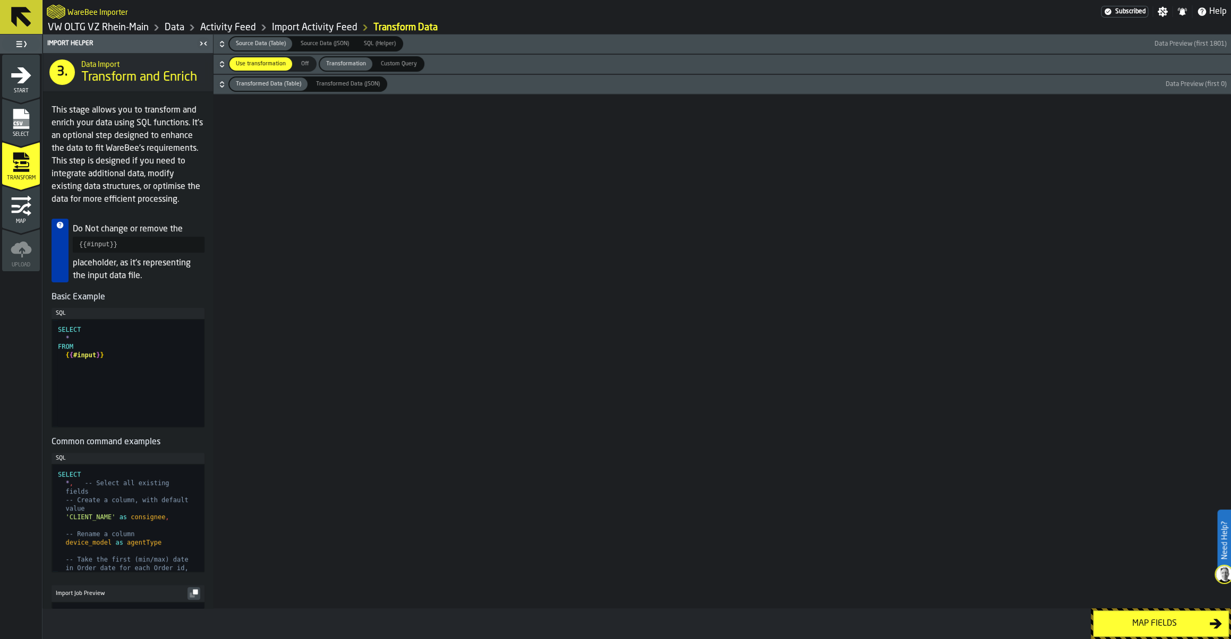
click at [226, 47] on icon "button-" at bounding box center [222, 44] width 11 height 11
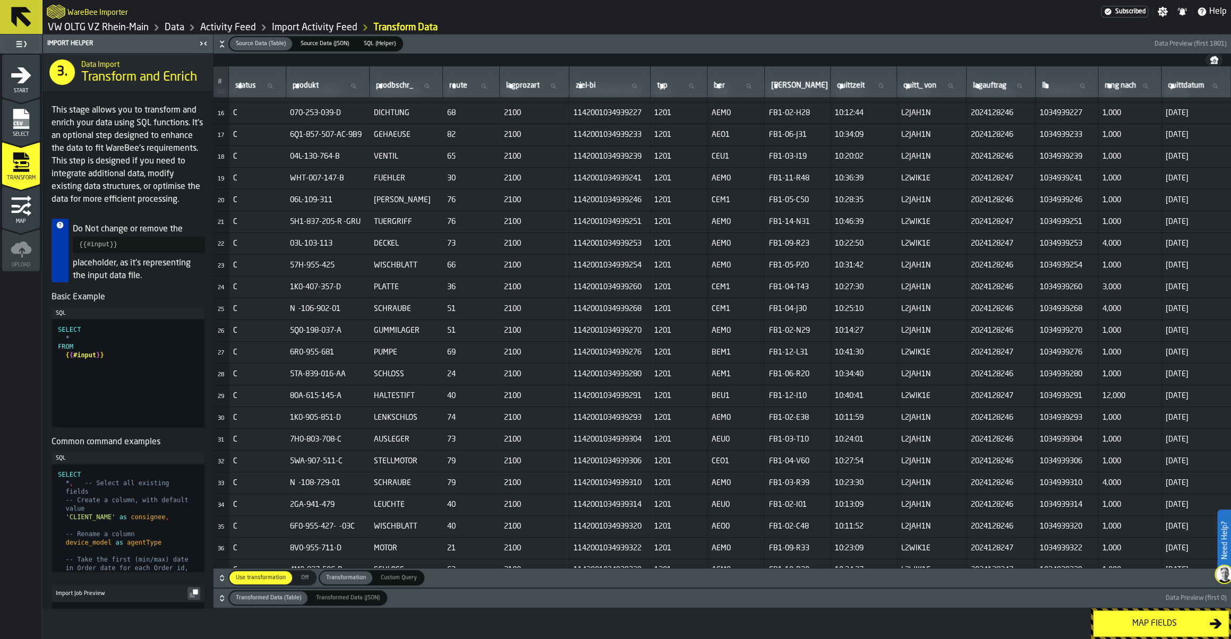
scroll to position [373, 0]
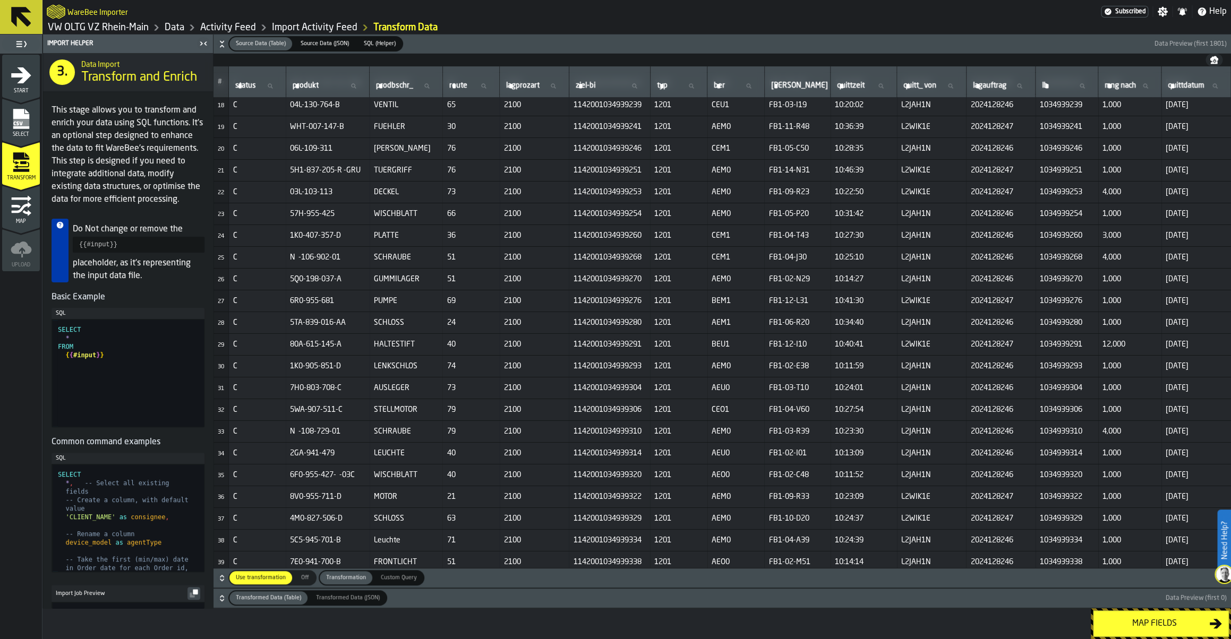
click at [222, 582] on icon "button-" at bounding box center [222, 578] width 11 height 11
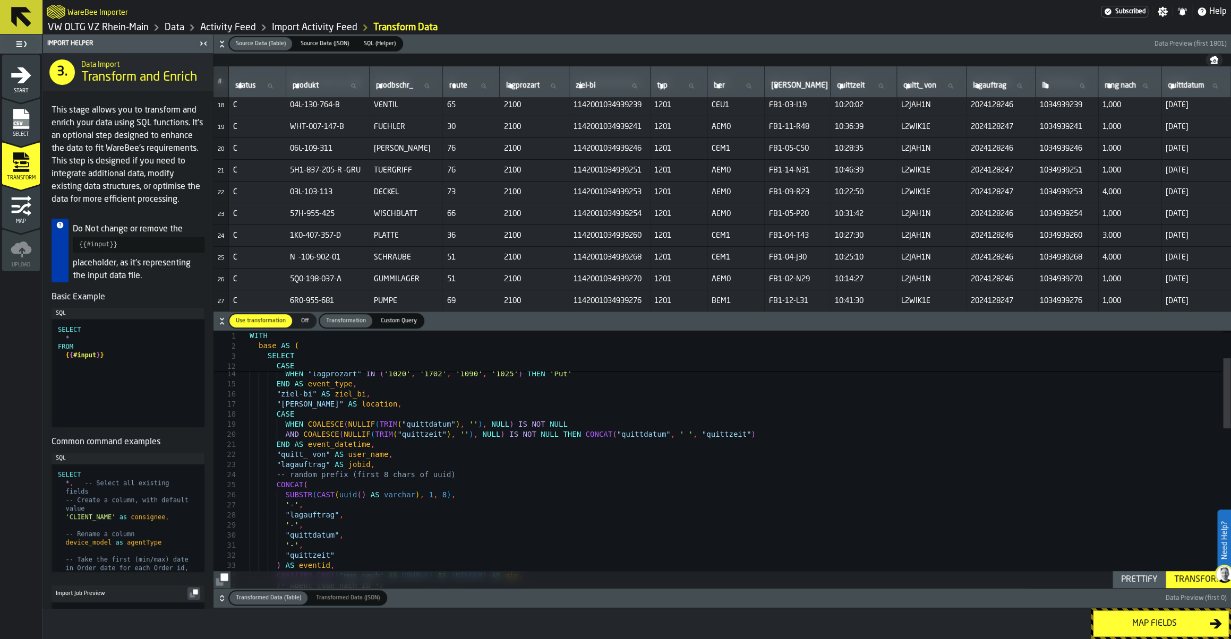
click at [223, 596] on icon "button-" at bounding box center [222, 598] width 11 height 11
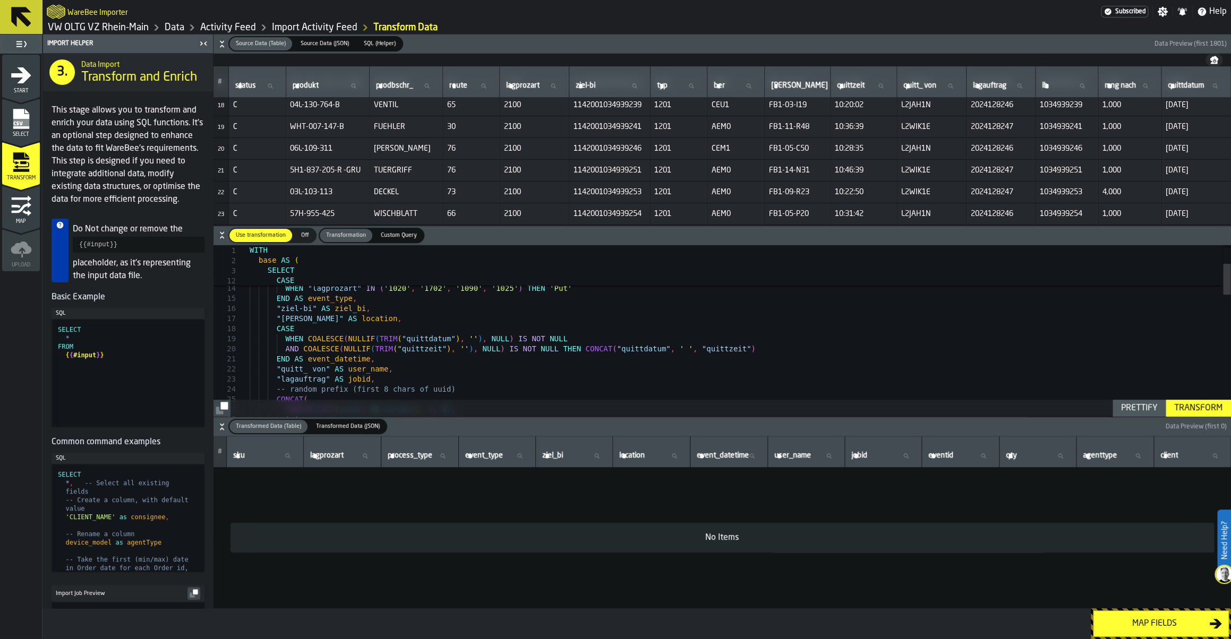
click at [1194, 411] on div "Transform" at bounding box center [1198, 408] width 57 height 13
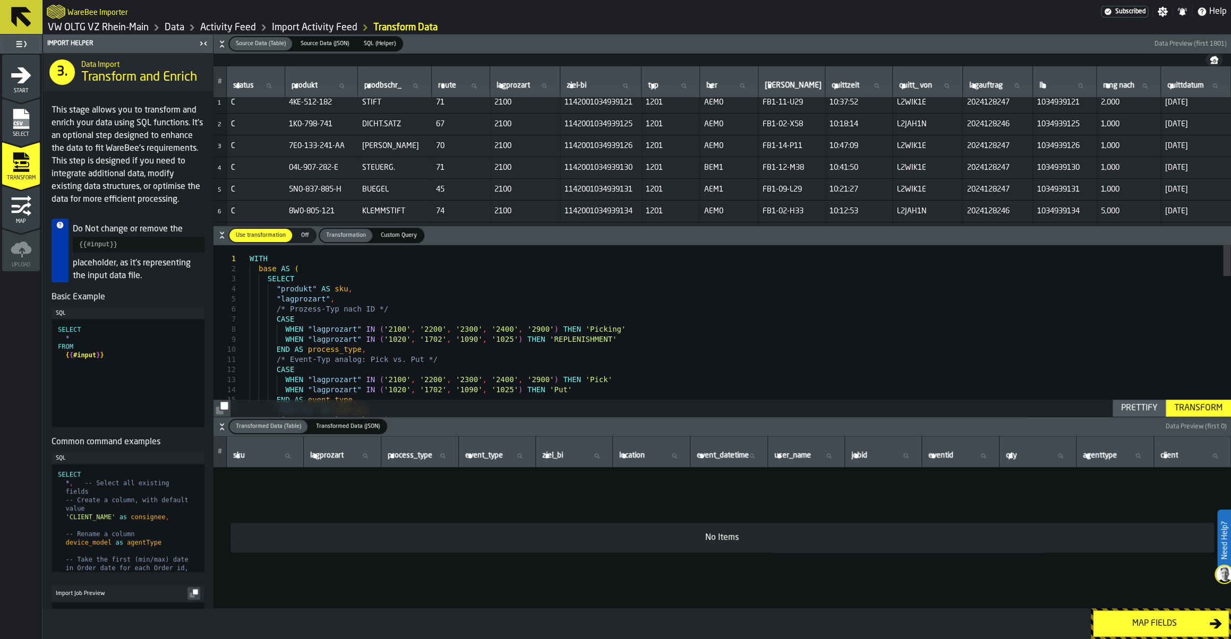
scroll to position [0, 0]
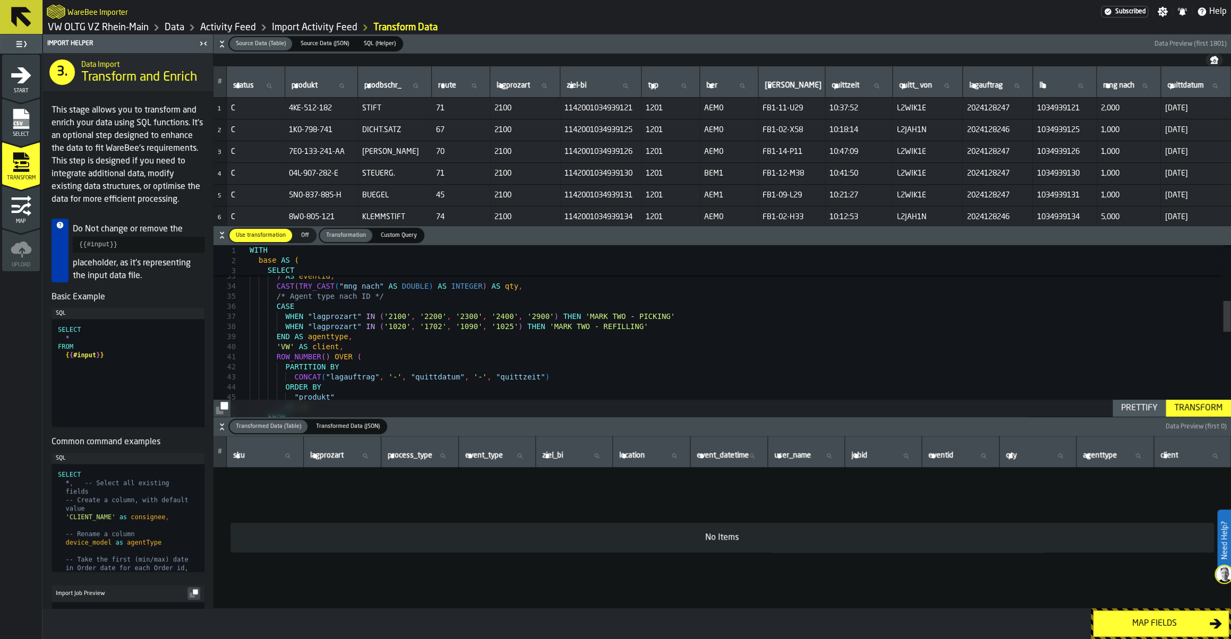
click at [1181, 404] on div "Transform" at bounding box center [1198, 408] width 57 height 13
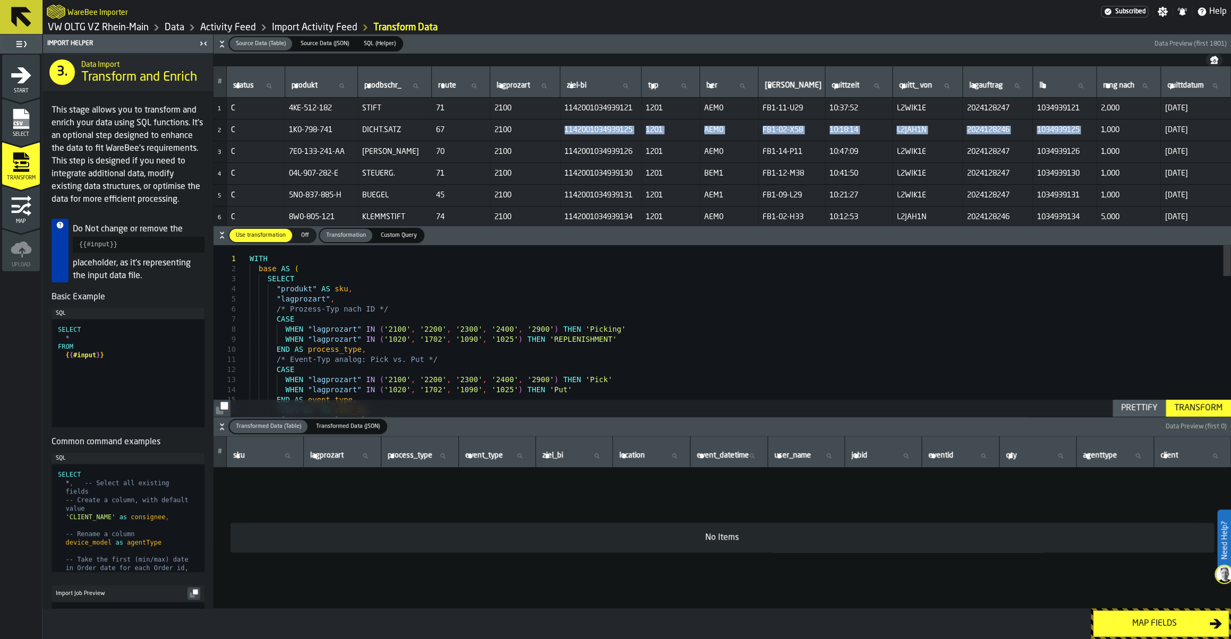
drag, startPoint x: 576, startPoint y: 124, endPoint x: 1099, endPoint y: 127, distance: 523.1
click at [1099, 127] on tr "2 C 1K0-798-741 DICHT.SATZ 67 2100 1142001034939125 1201 AEM0 FB1-02-X58 10:18:…" at bounding box center [721, 130] width 1017 height 22
click at [1143, 132] on span "1,000" at bounding box center [1129, 130] width 56 height 8
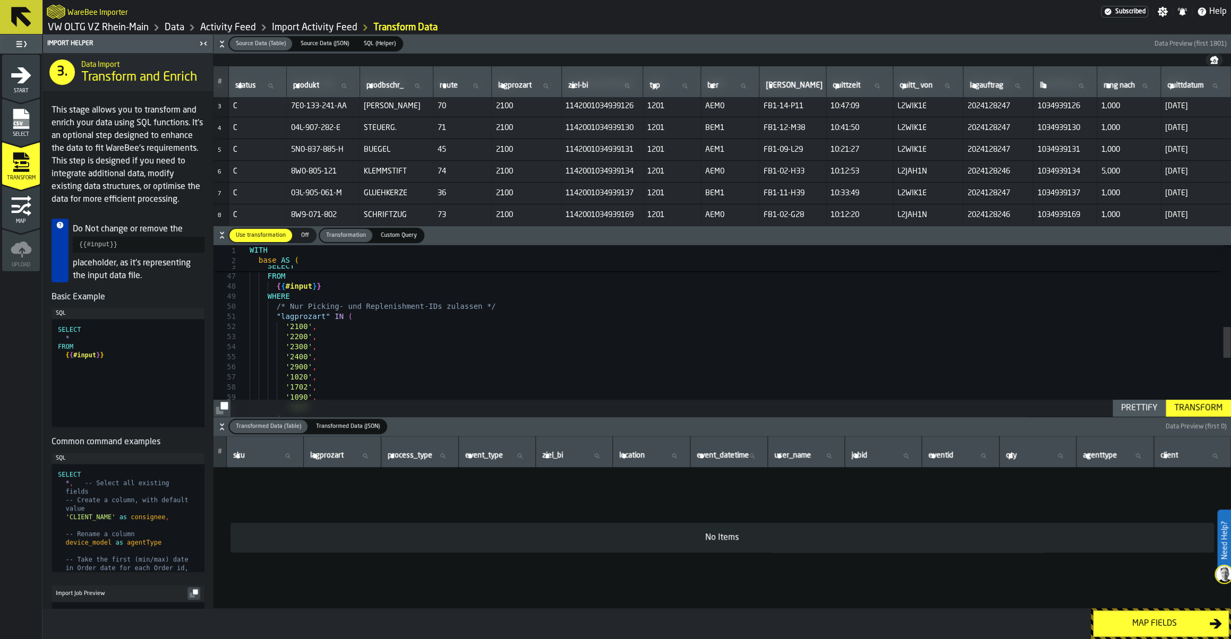
scroll to position [38, 0]
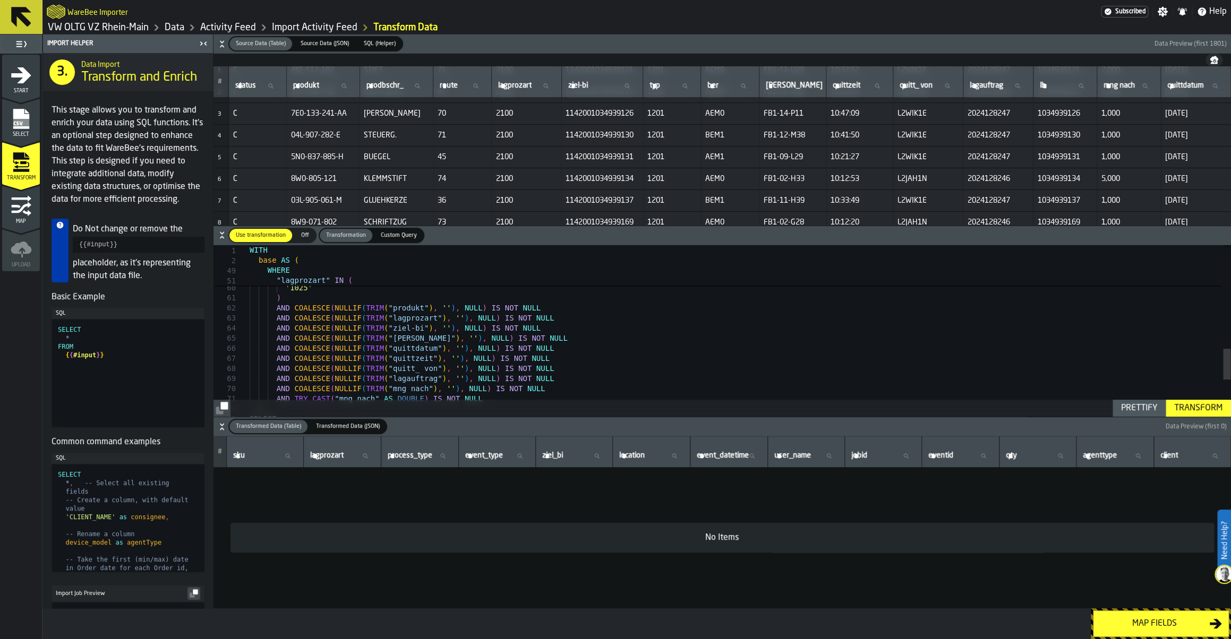
click at [1178, 410] on div "Transform" at bounding box center [1198, 408] width 57 height 13
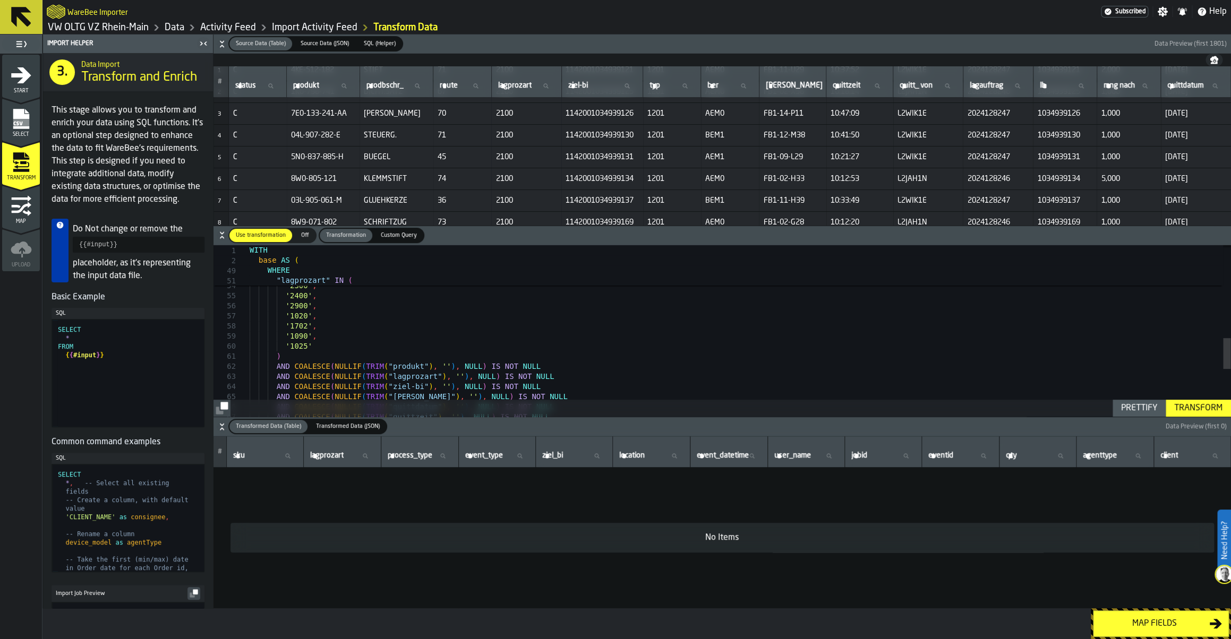
drag, startPoint x: 233, startPoint y: 119, endPoint x: 1203, endPoint y: 157, distance: 970.4
copy tr "C 5N0-837-885-H BUEGEL 45 2100 1142001034939131 1201 AEM1 FB1-09-L29 10:21:27 L…"
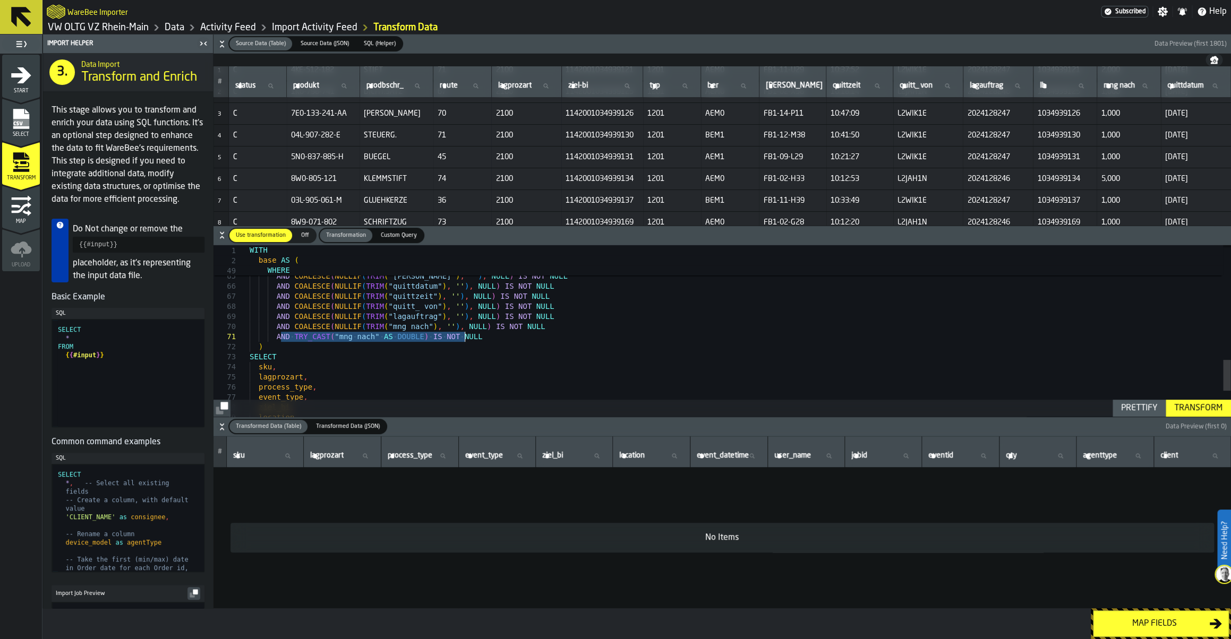
drag, startPoint x: 280, startPoint y: 339, endPoint x: 465, endPoint y: 337, distance: 184.3
click at [465, 337] on div "AND COALESCE ( NULLIF ( TRIM ( "lagprozart" ) , '' ) , NULL ) IS NOT NULL AND C…" at bounding box center [740, 88] width 981 height 942
click at [473, 333] on div "AND COALESCE ( NULLIF ( TRIM ( "lagprozart" ) , '' ) , NULL ) IS NOT NULL AND C…" at bounding box center [740, 88] width 981 height 942
click at [451, 307] on div "AND COALESCE ( NULLIF ( TRIM ( "lagprozart" ) , '' ) , NULL ) IS NOT NULL AND C…" at bounding box center [740, 88] width 981 height 942
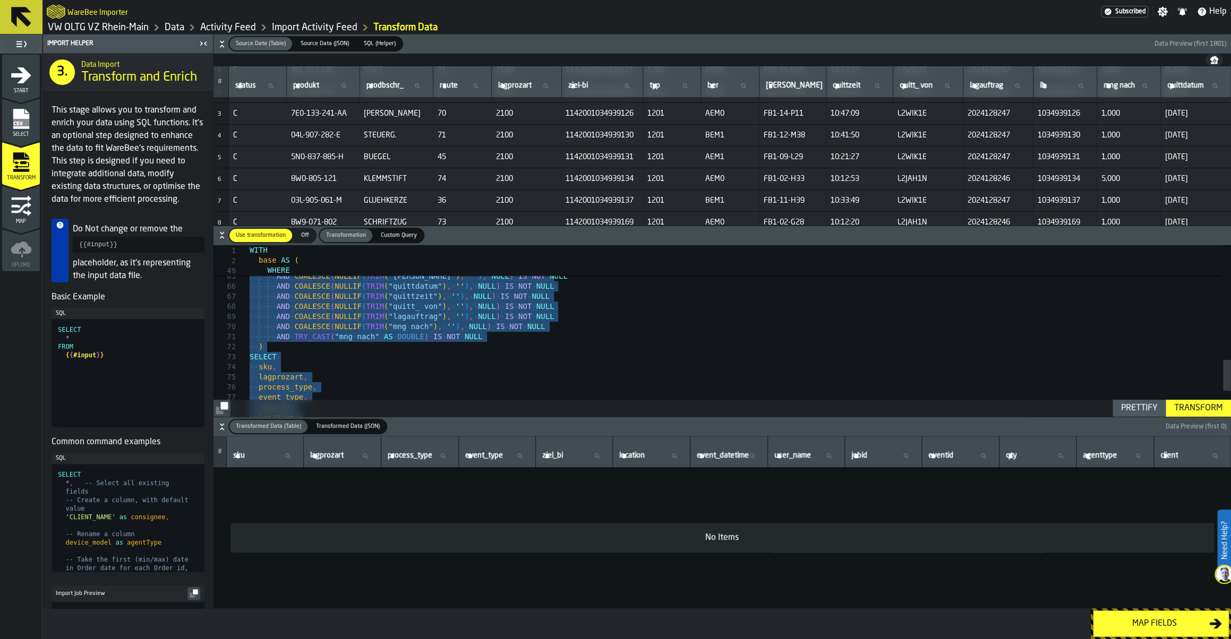
click at [284, 335] on div "AND COALESCE ( NULLIF ( TRIM ( "lagprozart" ) , '' ) , NULL ) IS NOT NULL AND C…" at bounding box center [740, 88] width 981 height 942
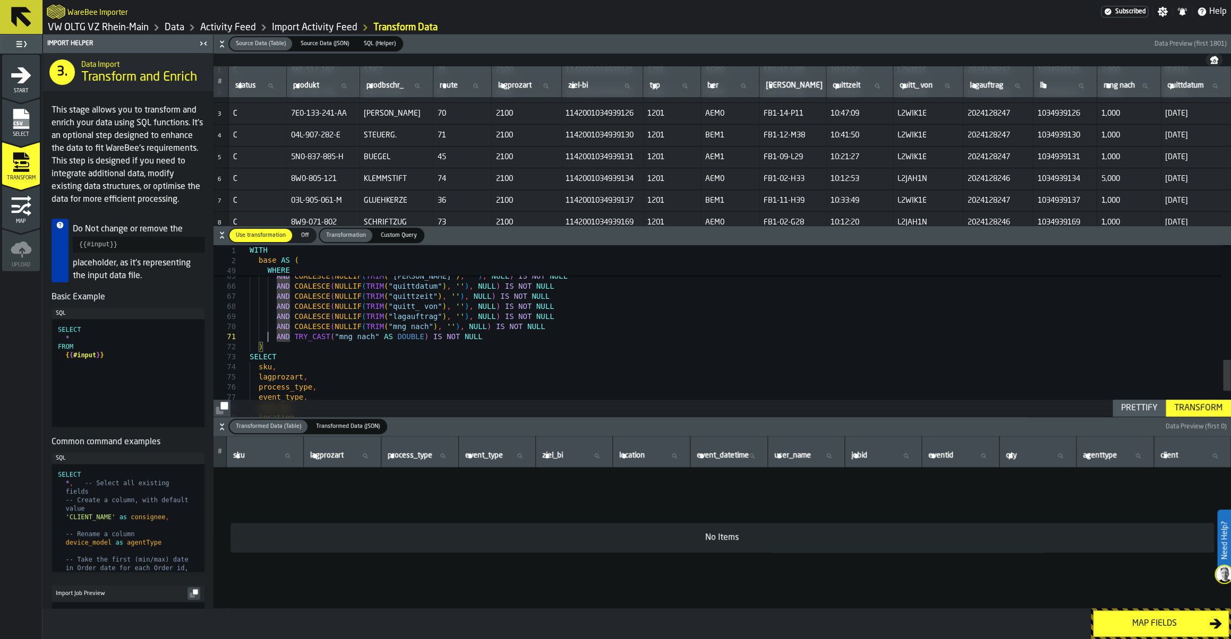
click at [268, 334] on div "AND COALESCE ( NULLIF ( TRIM ( "lagprozart" ) , '' ) , NULL ) IS NOT NULL AND C…" at bounding box center [740, 88] width 981 height 942
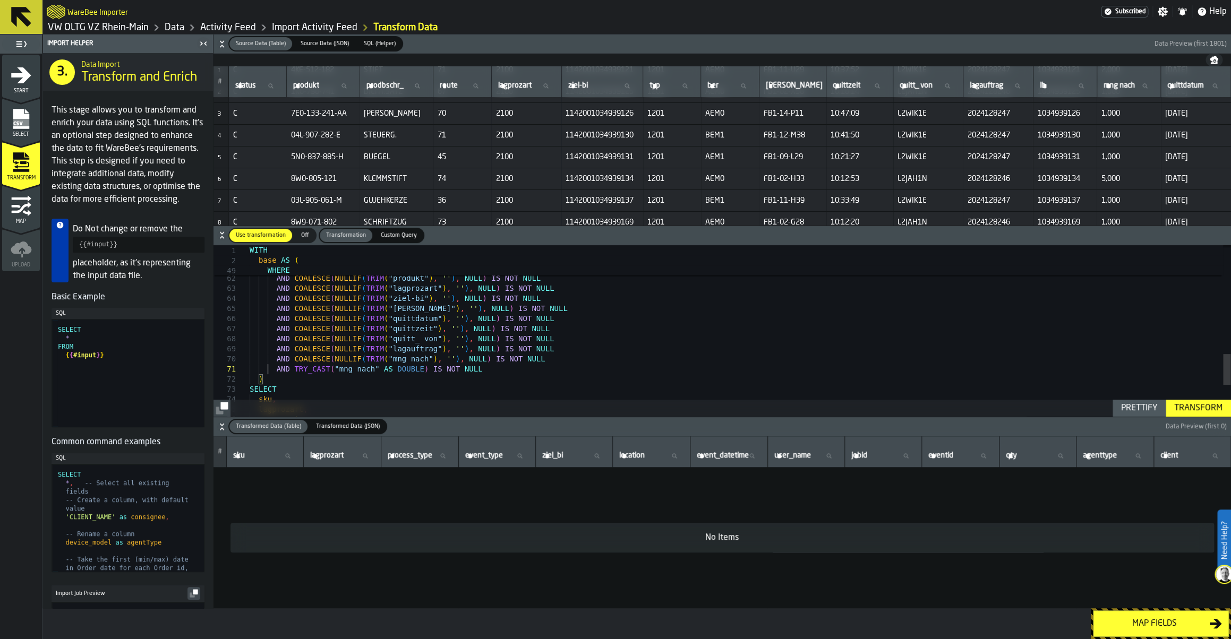
scroll to position [0, 0]
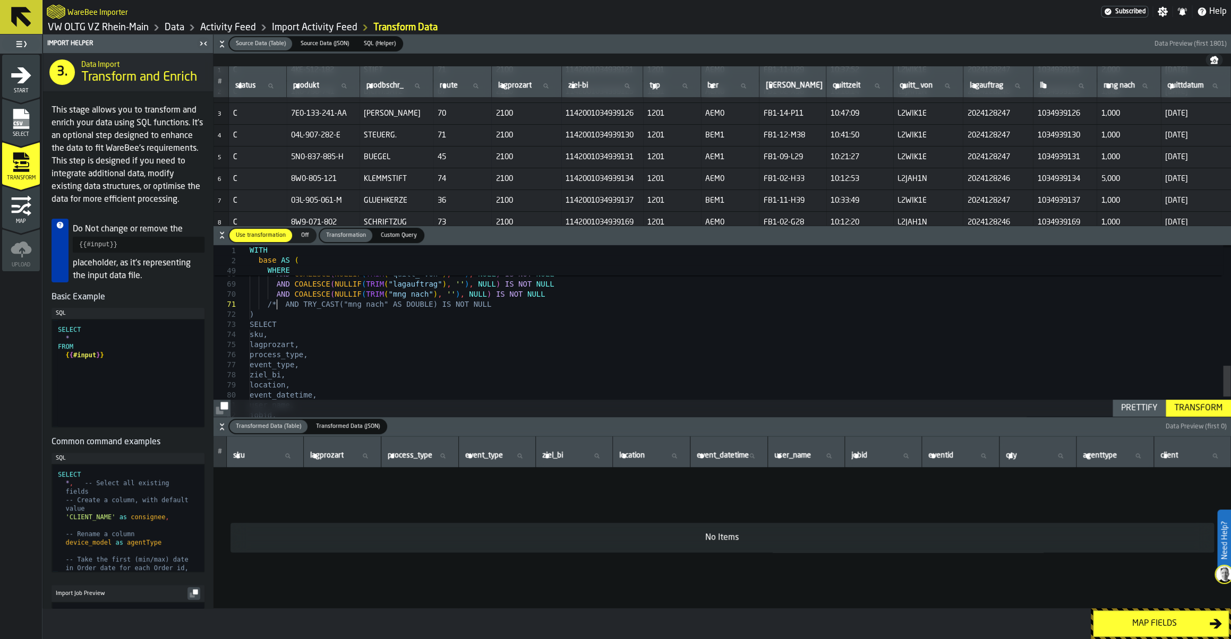
click at [515, 308] on div "AND COALESCE ( NULLIF ( TRIM ( "von-platz" ) , '' ) , NULL ) IS NOT NULL AND CO…" at bounding box center [740, 56] width 981 height 942
click at [507, 307] on div "AND COALESCE ( NULLIF ( TRIM ( "von-platz" ) , '' ) , NULL ) IS NOT NULL AND CO…" at bounding box center [740, 56] width 981 height 942
click at [275, 302] on div "AND COALESCE ( NULLIF ( TRIM ( "von-platz" ) , '' ) , NULL ) IS NOT NULL AND CO…" at bounding box center [740, 56] width 981 height 942
drag, startPoint x: 278, startPoint y: 305, endPoint x: 262, endPoint y: 303, distance: 16.1
click at [262, 303] on div "AND COALESCE ( NULLIF ( TRIM ( "von-platz" ) , '' ) , NULL ) IS NOT NULL AND CO…" at bounding box center [740, 56] width 981 height 942
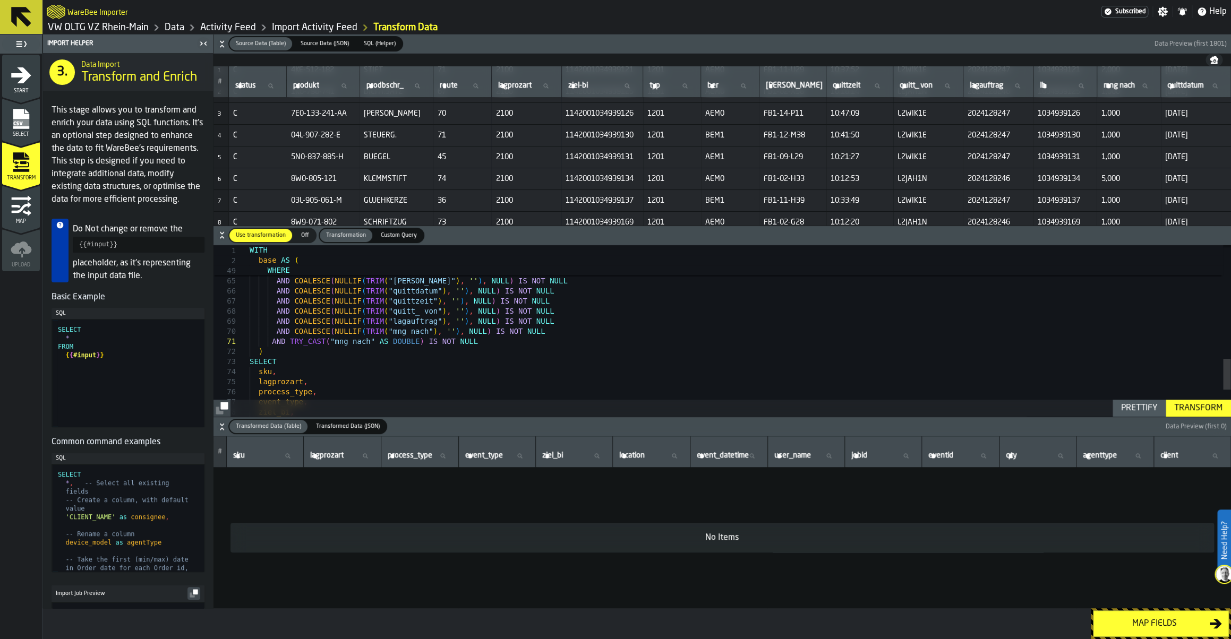
click at [327, 337] on div "AND COALESCE ( NULLIF ( TRIM ( "von-platz" ) , '' ) , NULL ) IS NOT NULL AND CO…" at bounding box center [740, 93] width 981 height 942
click at [327, 338] on div "AND COALESCE ( NULLIF ( TRIM ( "von-platz" ) , '' ) , NULL ) IS NOT NULL AND CO…" at bounding box center [740, 93] width 981 height 942
click at [1179, 404] on div "Transform" at bounding box center [1198, 408] width 57 height 13
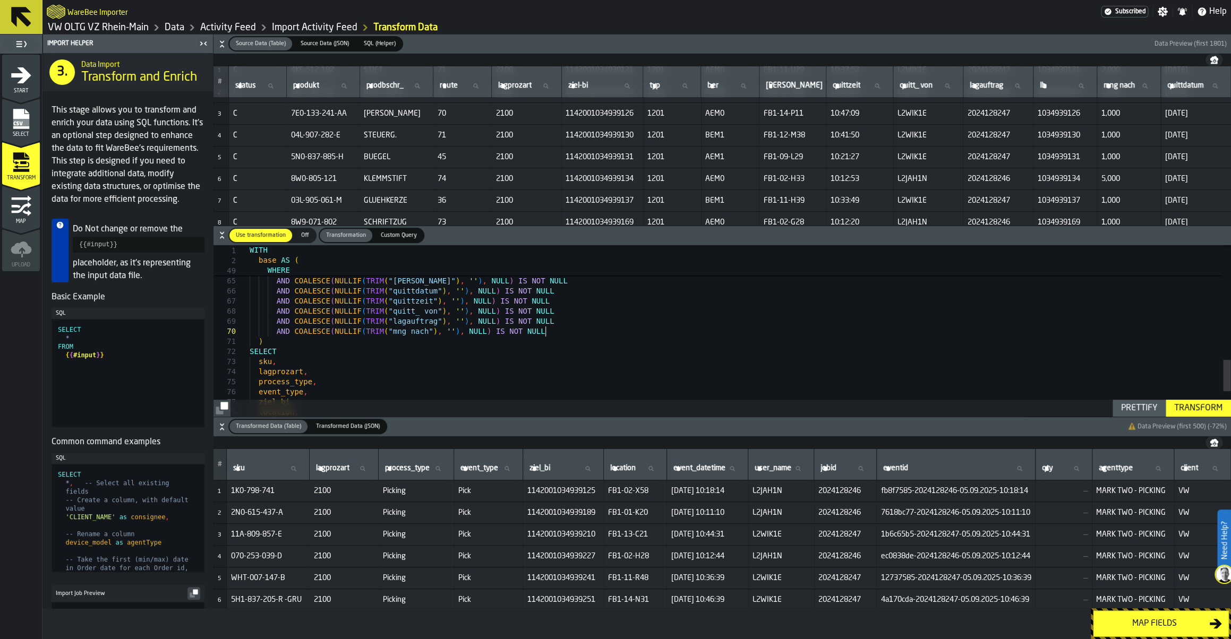
click at [555, 332] on div "AND COALESCE ( NULLIF ( TRIM ( "von-platz" ) , '' ) , NULL ) IS NOT NULL AND CO…" at bounding box center [740, 88] width 981 height 932
click at [1204, 414] on div "Transform" at bounding box center [1198, 408] width 57 height 13
click at [1170, 626] on div "Map fields" at bounding box center [1154, 624] width 109 height 13
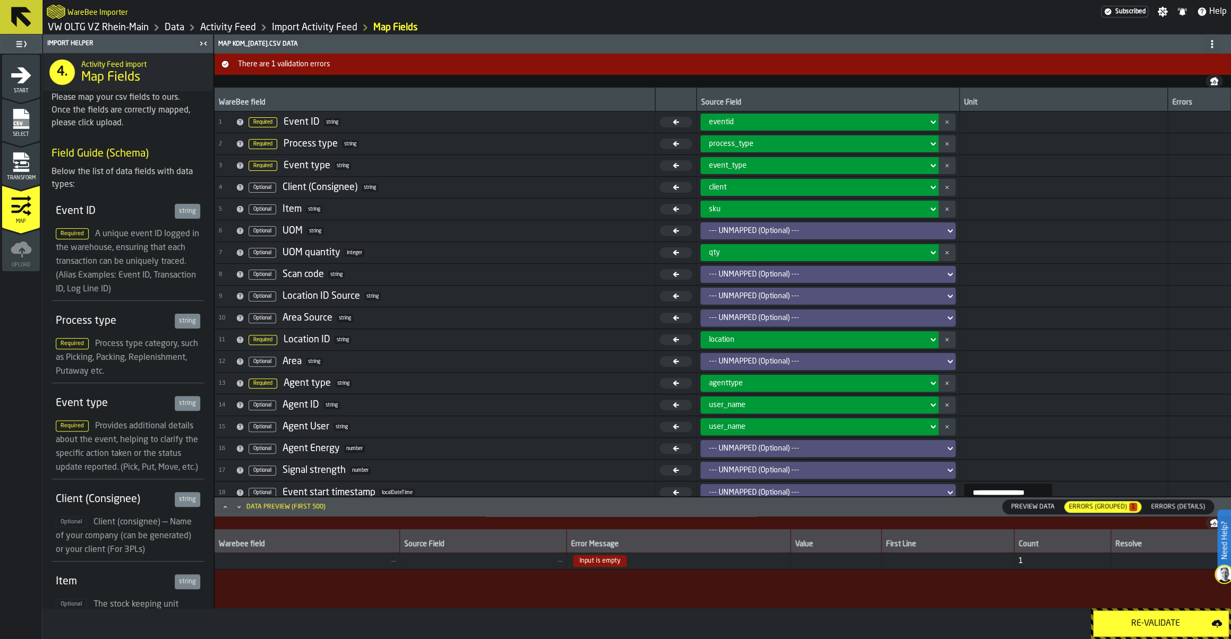
click at [1170, 626] on div "Re-Validate" at bounding box center [1156, 624] width 112 height 13
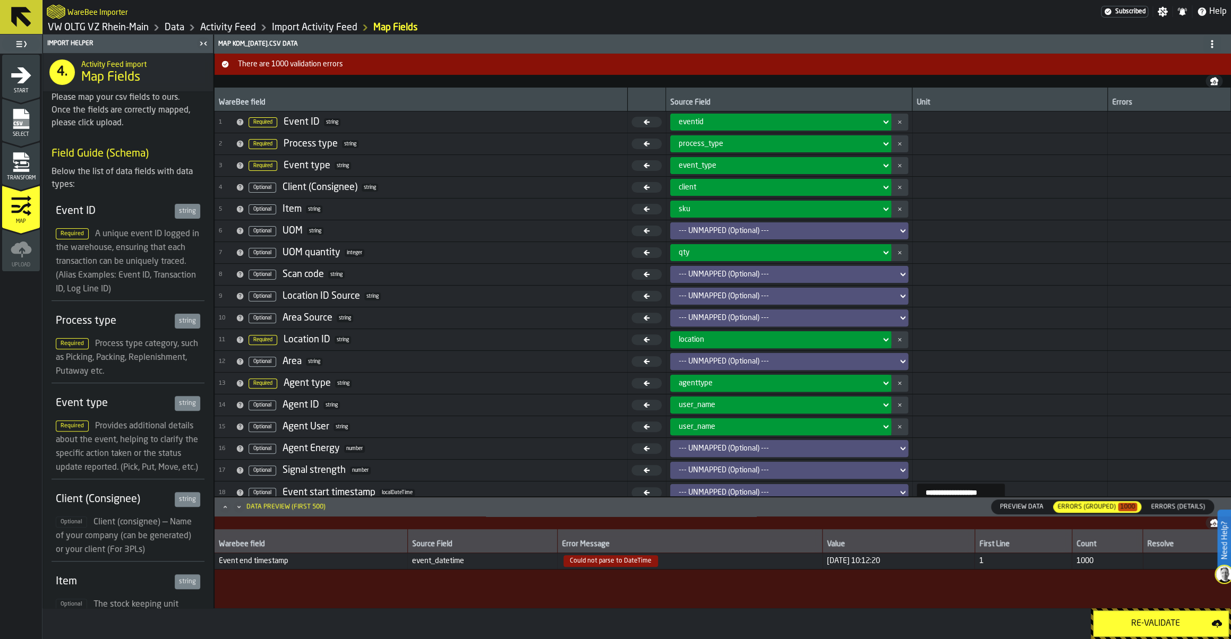
click at [763, 564] on span "Could not parse to DateTime" at bounding box center [689, 561] width 256 height 12
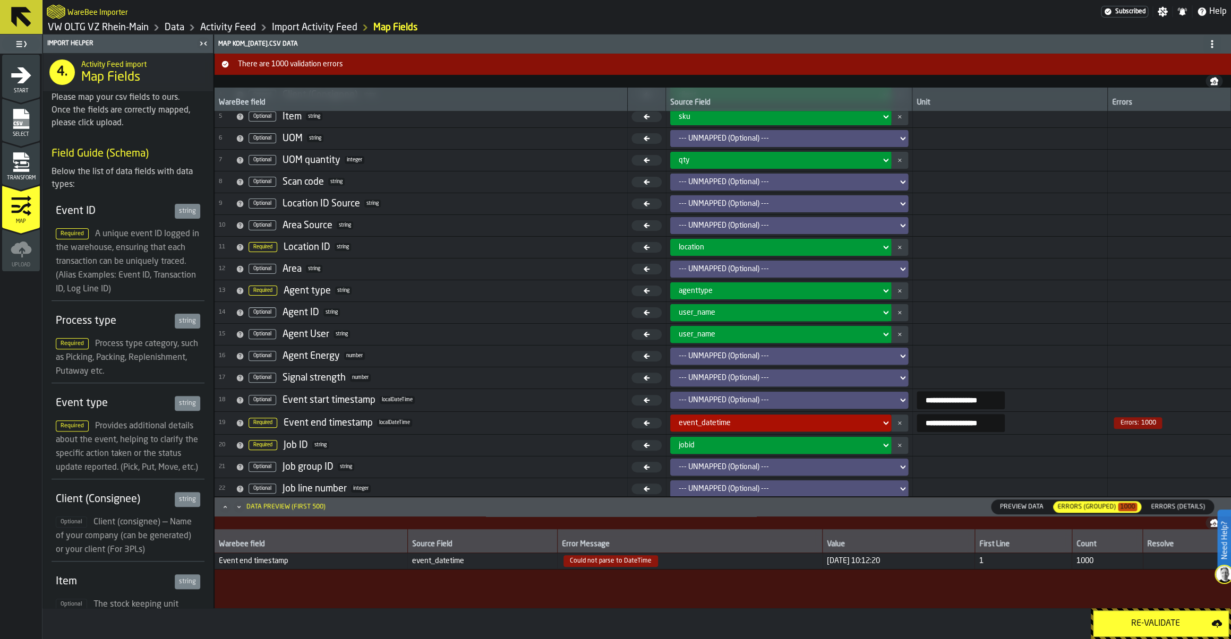
scroll to position [99, 0]
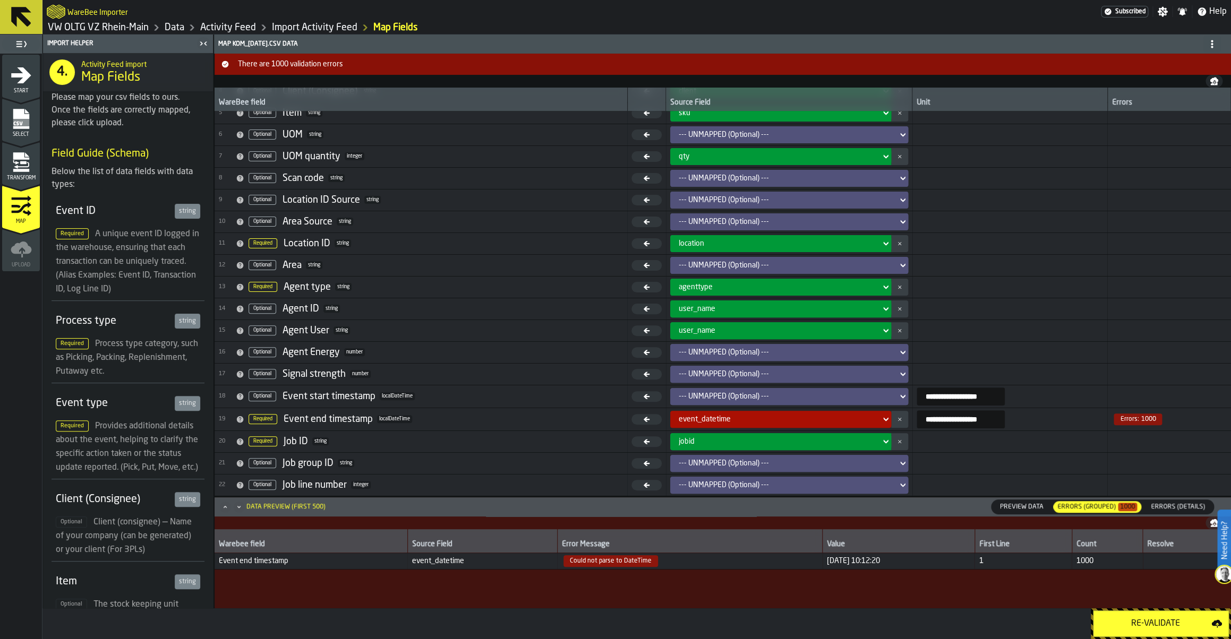
click at [1191, 512] on div "Errors (Details)" at bounding box center [1177, 507] width 71 height 14
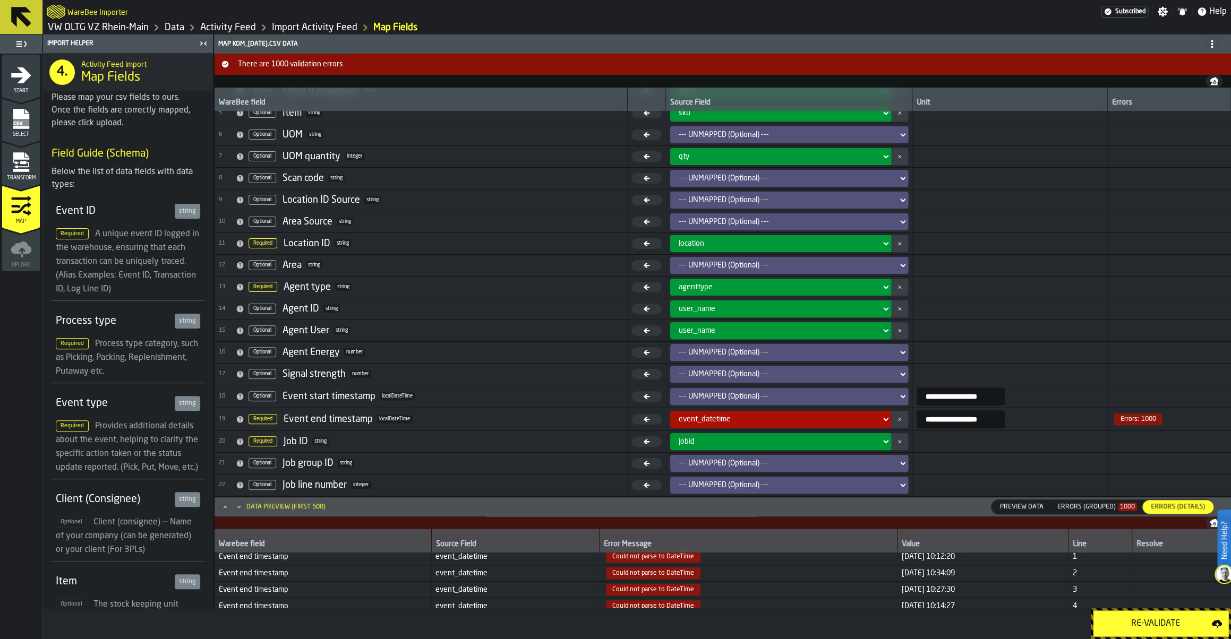
scroll to position [0, 0]
